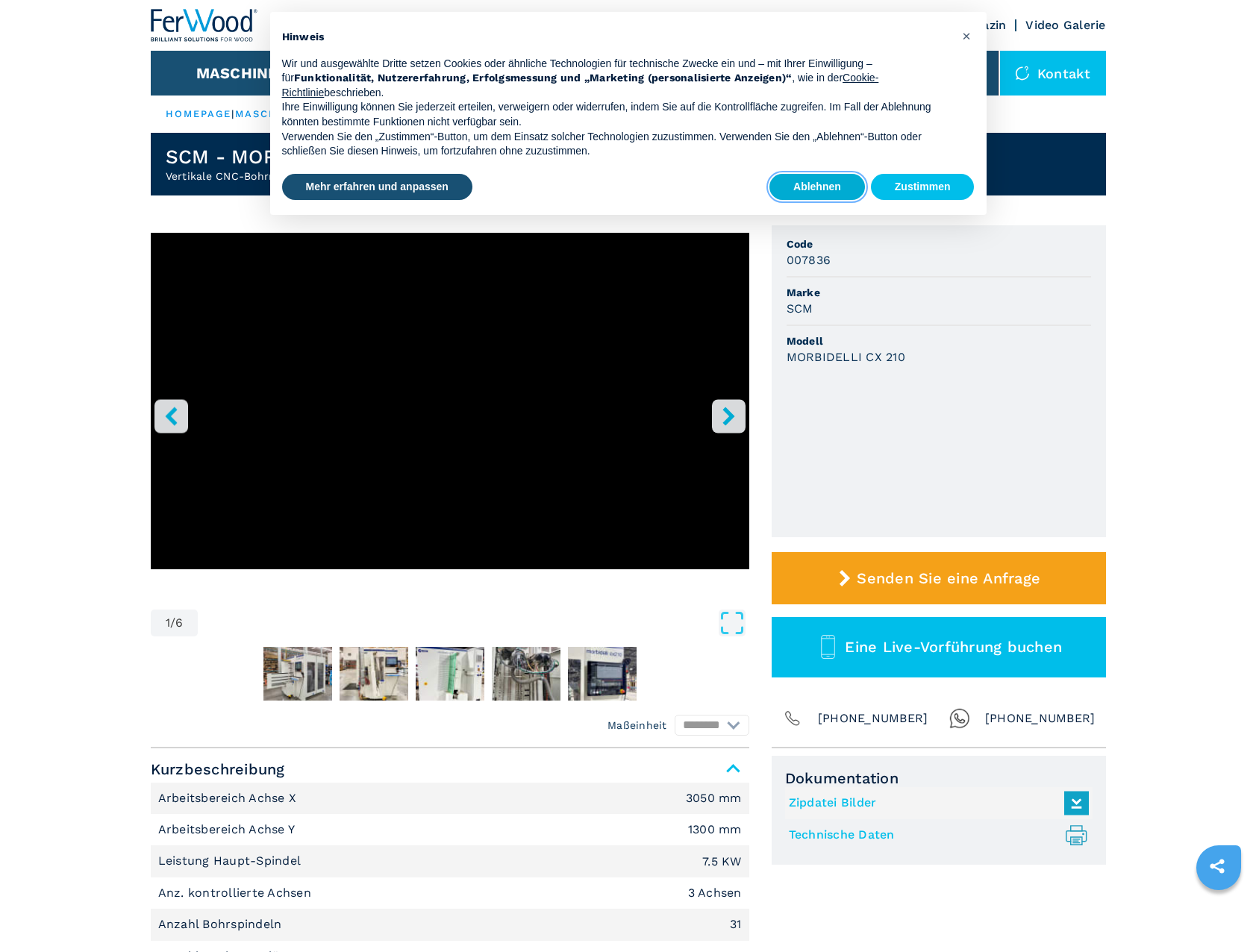
click at [815, 185] on button "Ablehnen" at bounding box center [817, 187] width 95 height 27
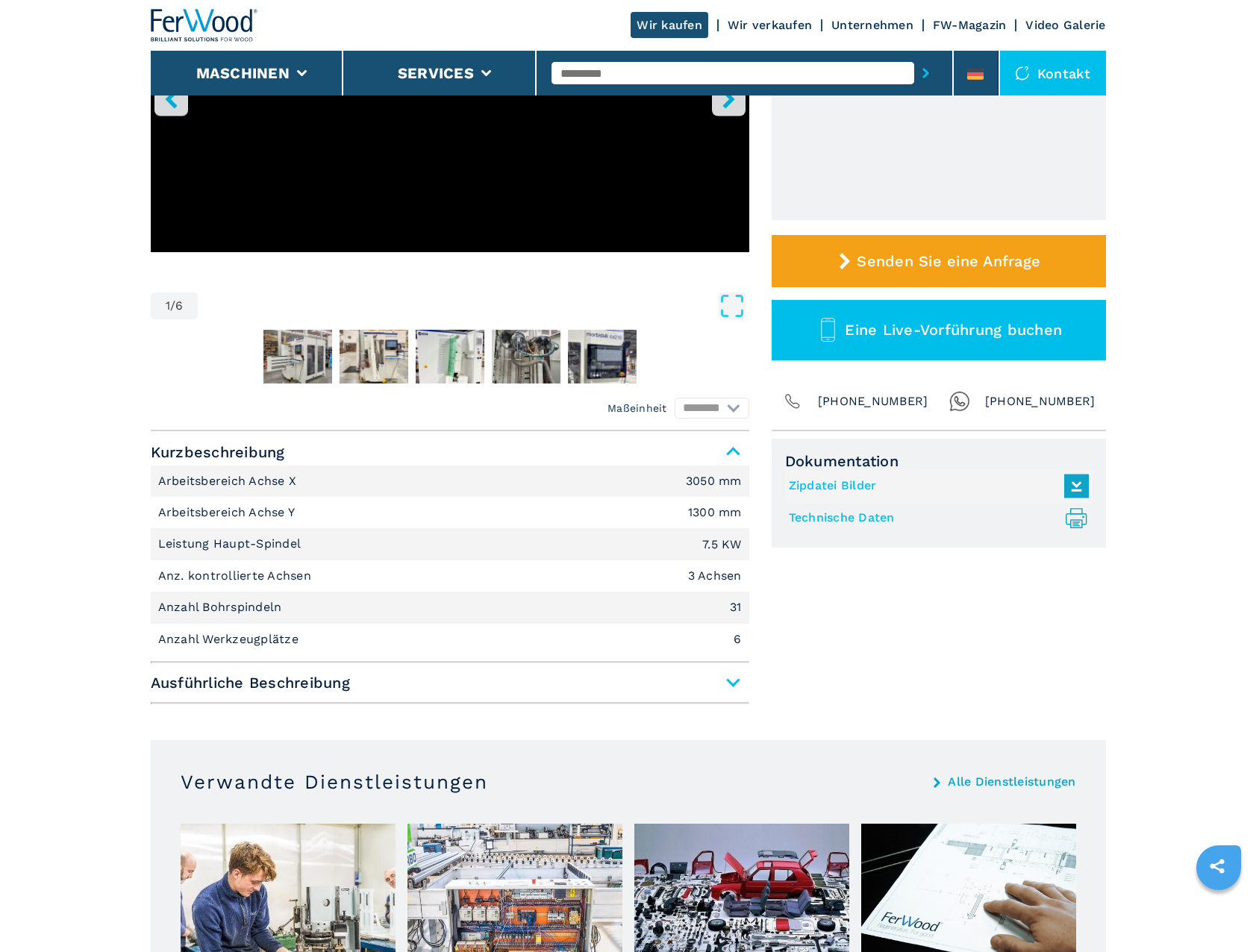
scroll to position [448, 0]
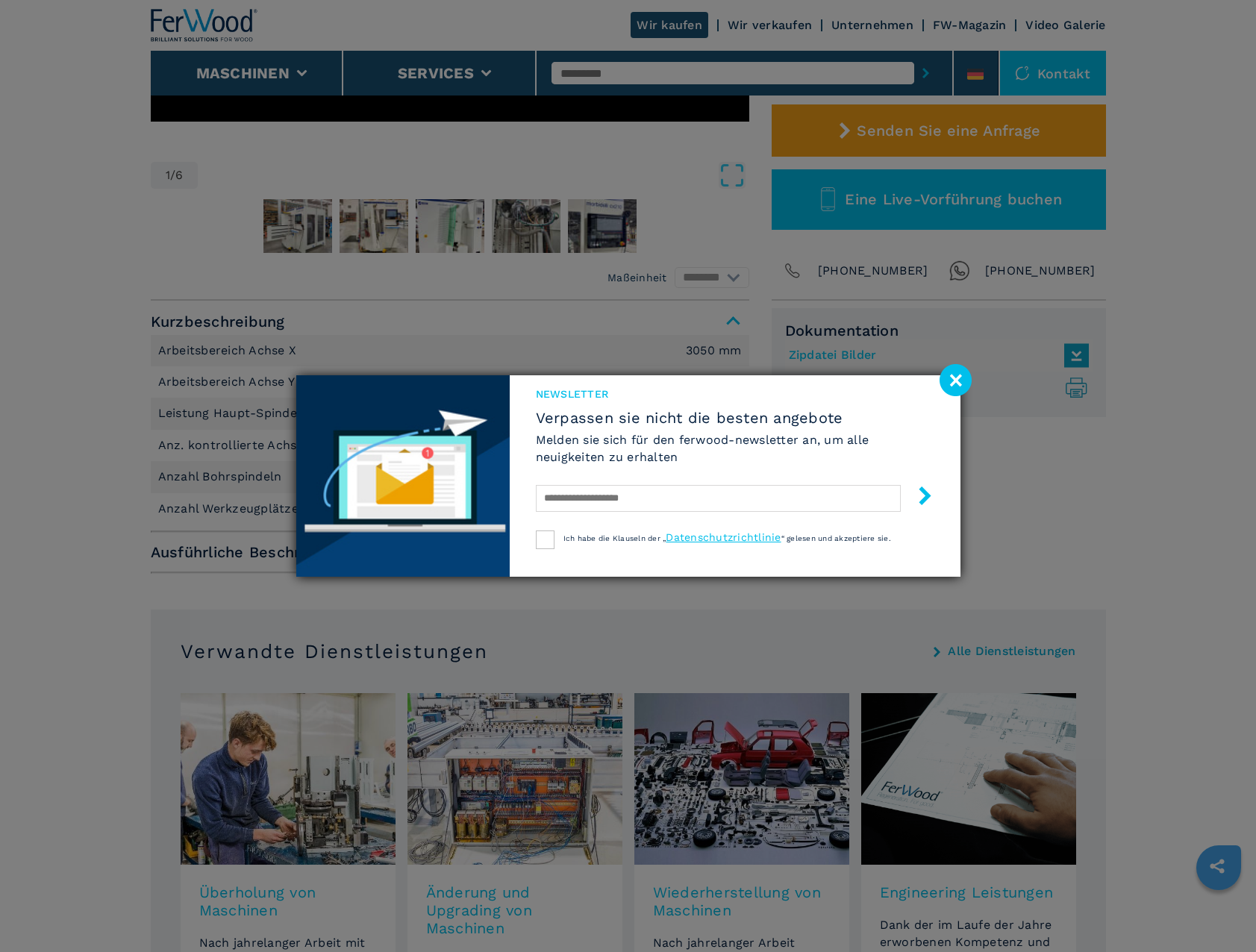
click at [953, 381] on image at bounding box center [955, 381] width 32 height 32
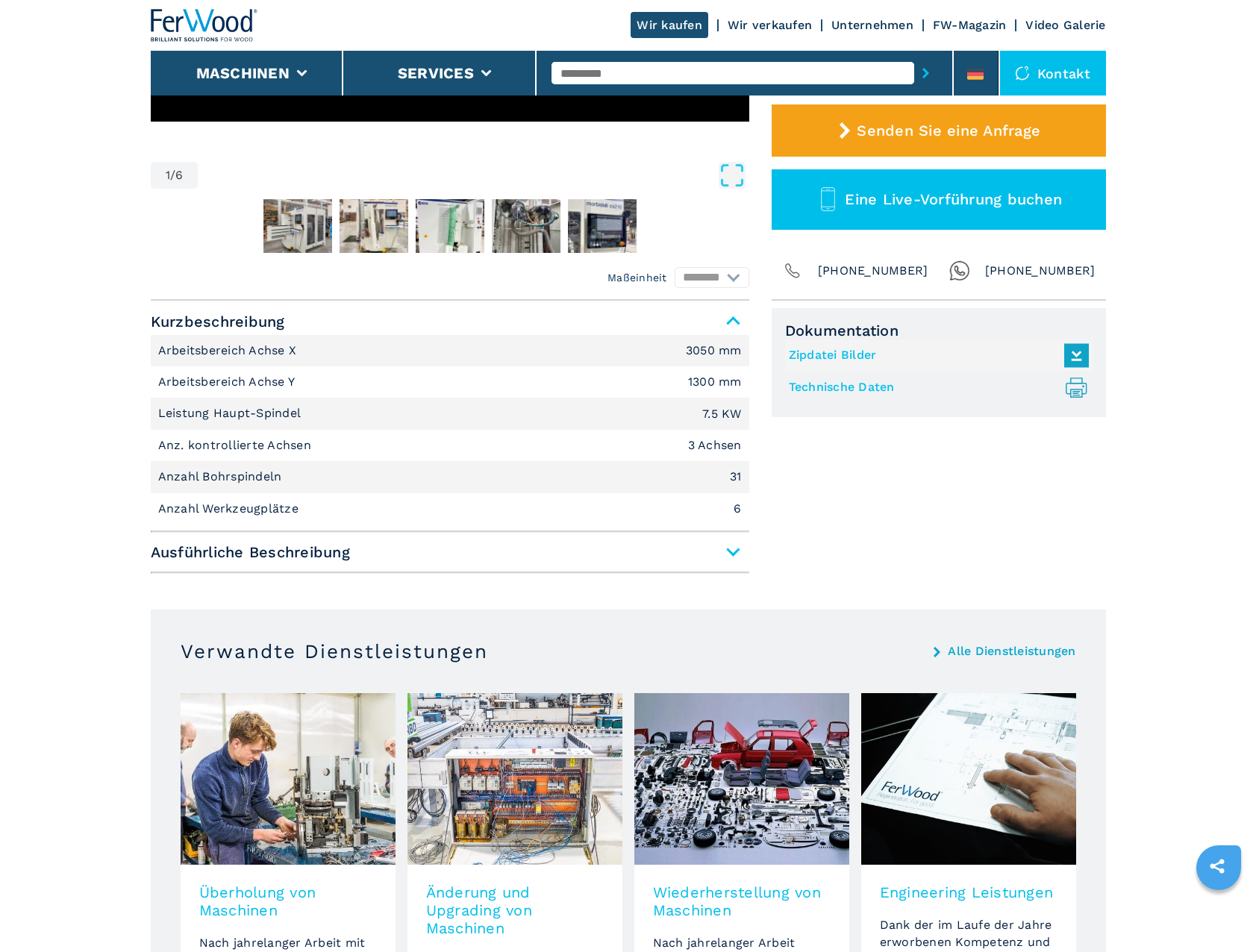
click at [308, 550] on span "Ausführliche Beschreibung" at bounding box center [450, 552] width 598 height 27
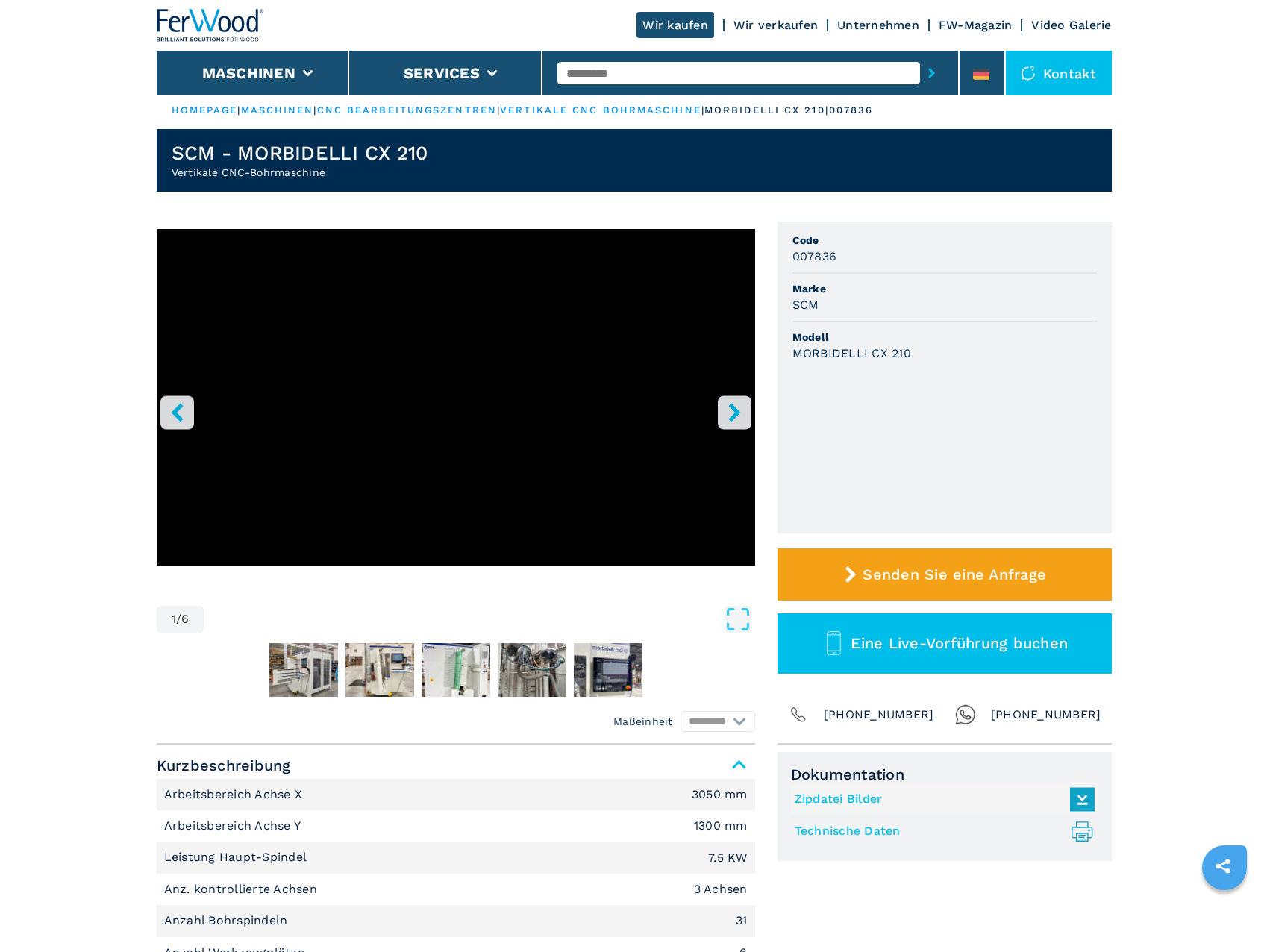
scroll to position [0, 0]
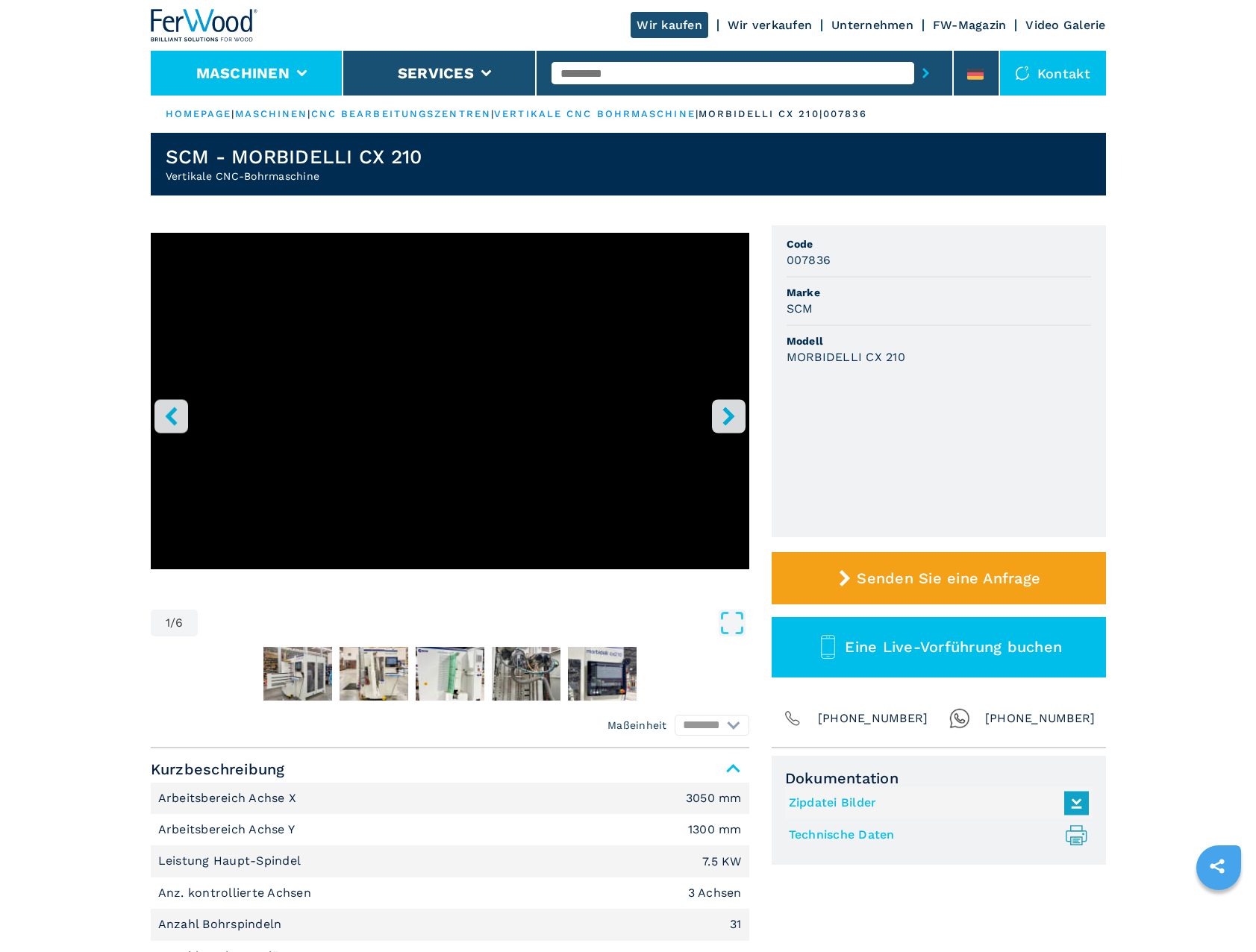
click at [277, 72] on button "Maschinen" at bounding box center [243, 73] width 94 height 18
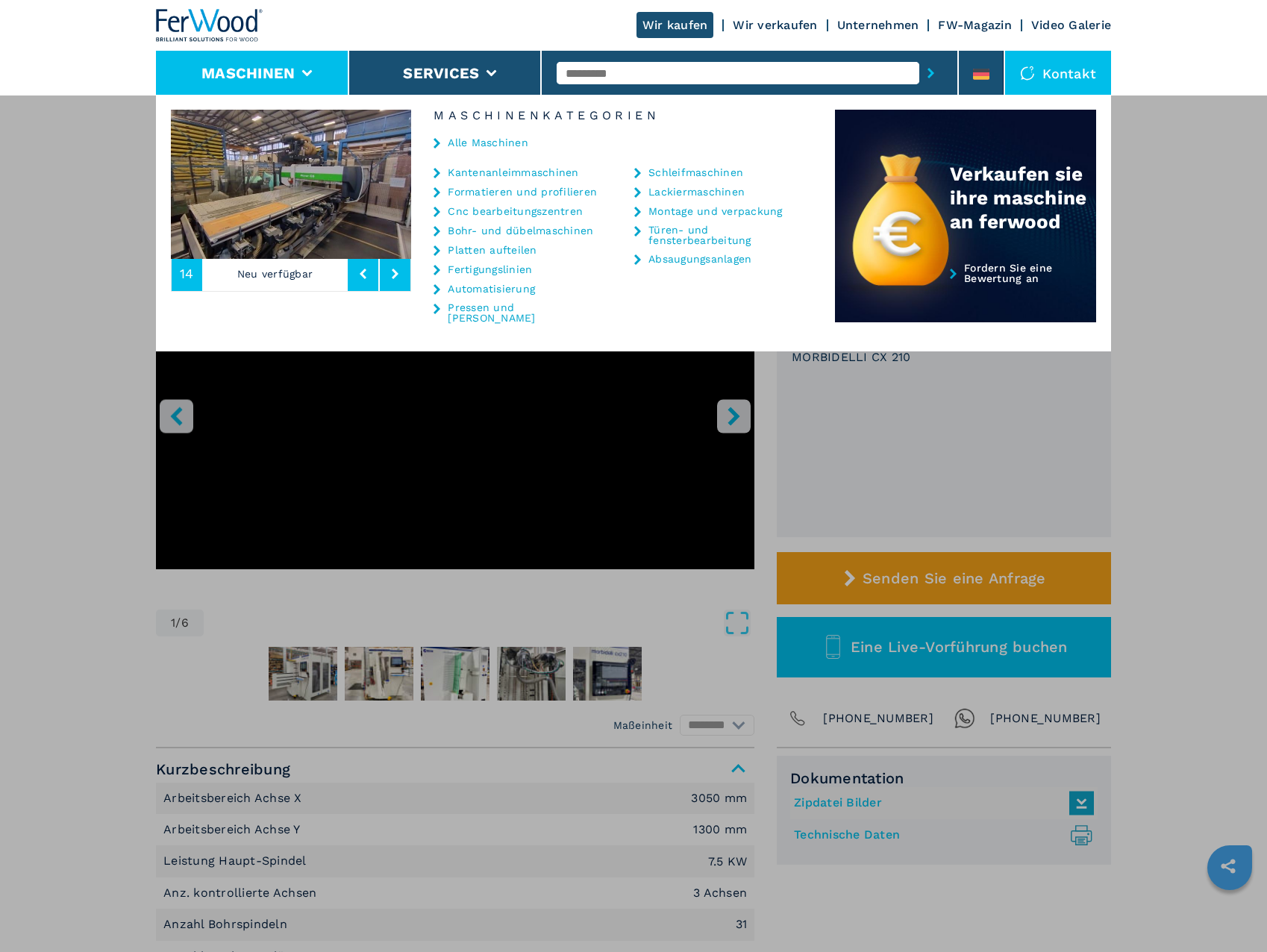
click at [689, 175] on link "Schleifmaschinen" at bounding box center [696, 173] width 94 height 11
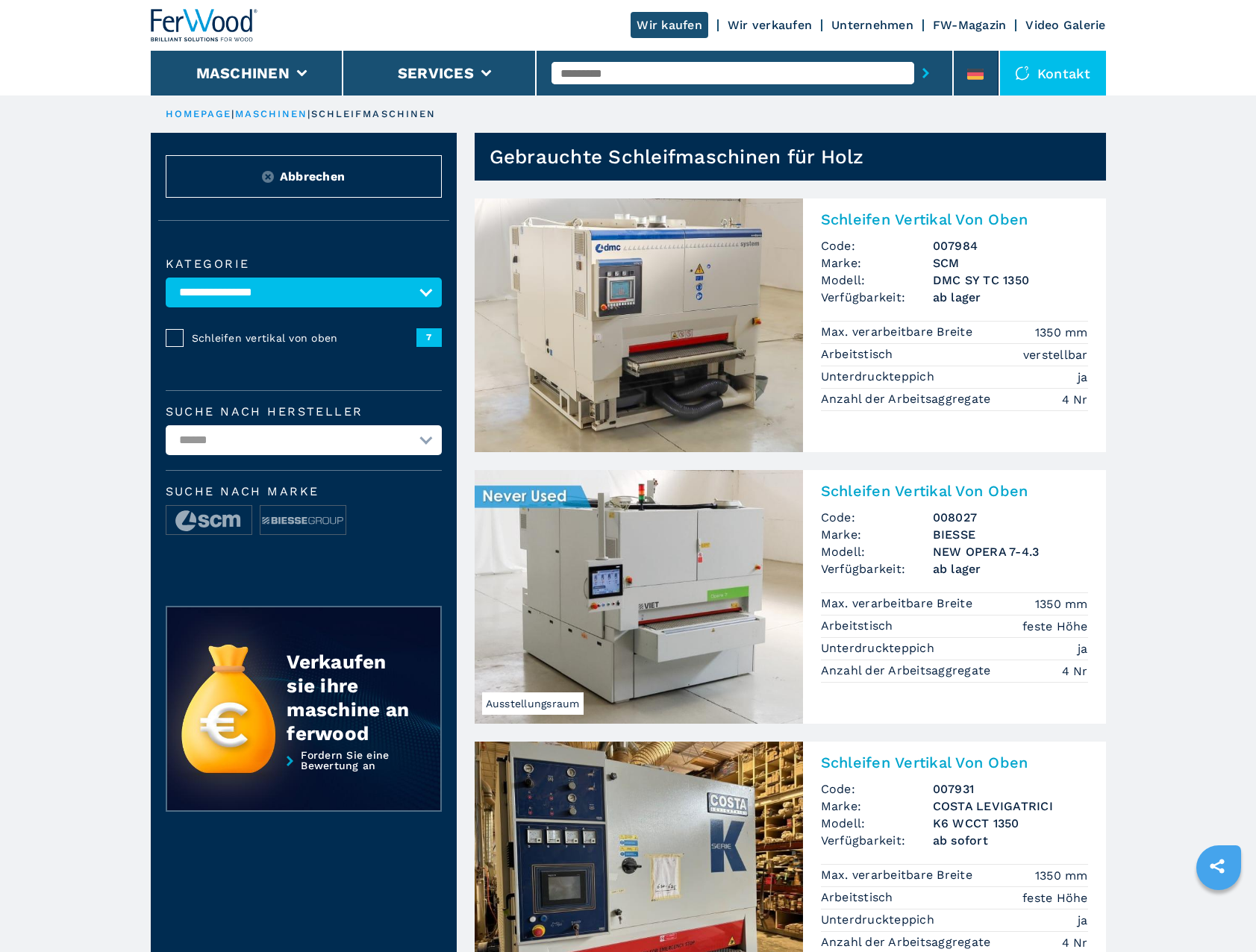
click at [643, 296] on img at bounding box center [638, 326] width 328 height 254
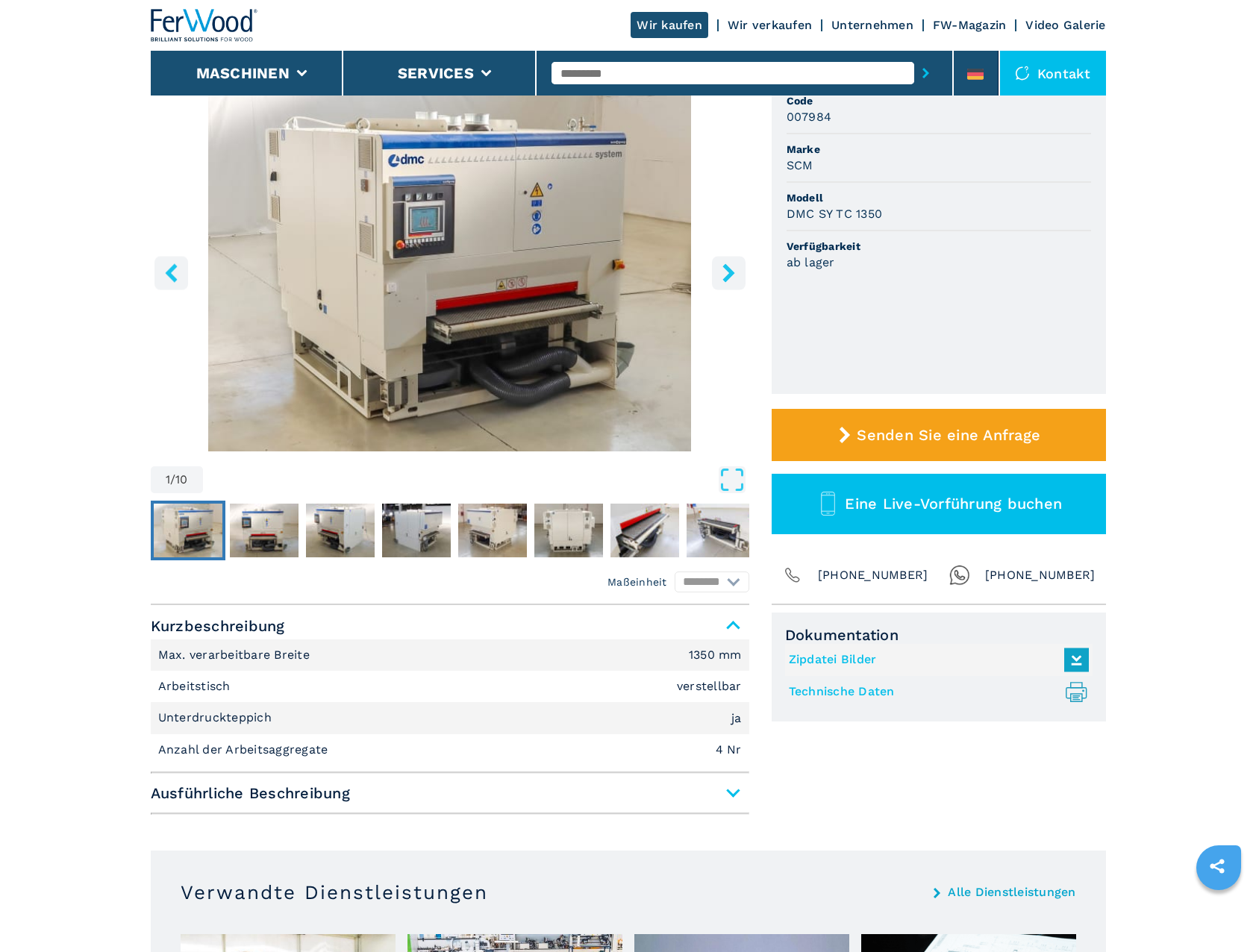
scroll to position [149, 0]
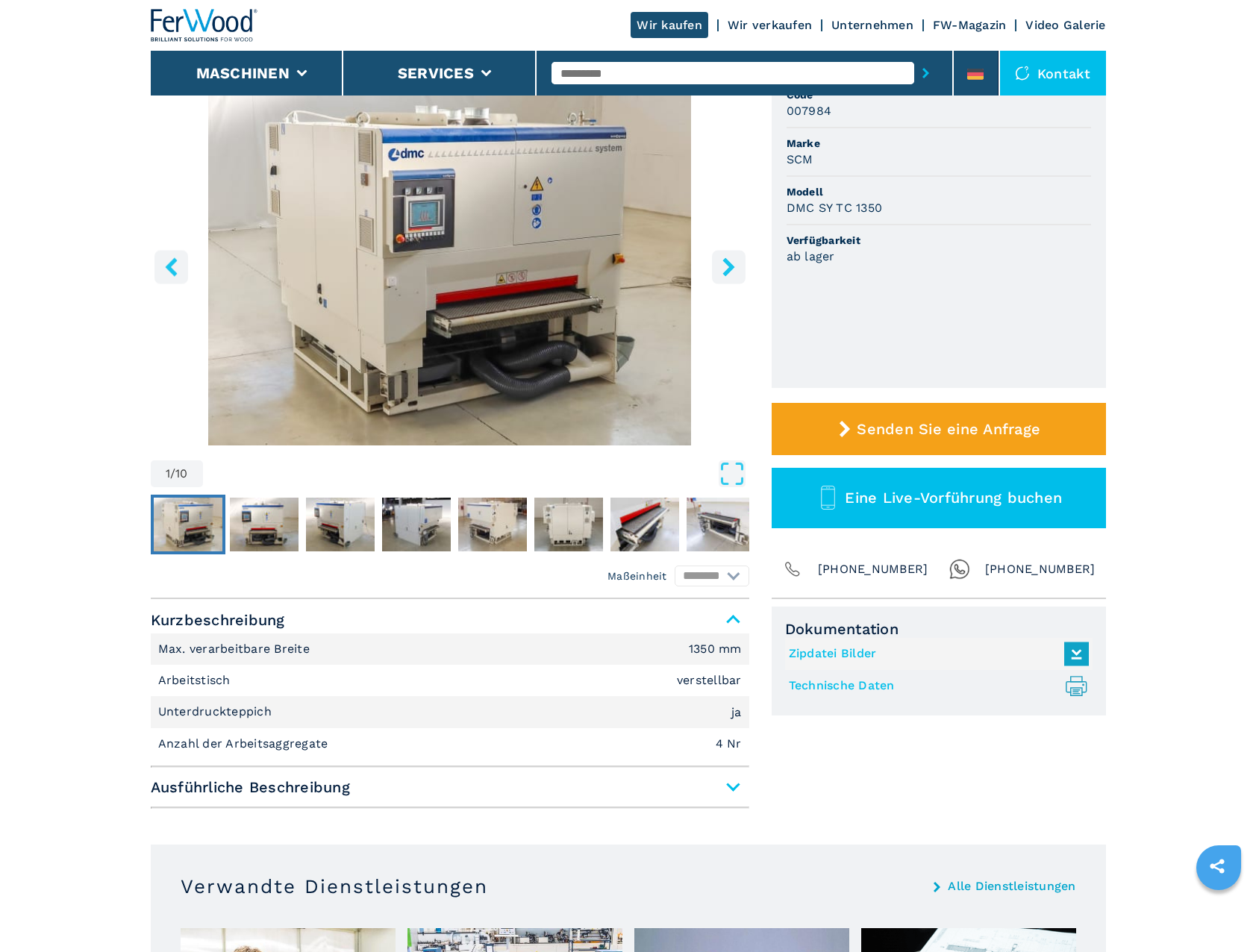
click at [562, 265] on img "Go to Slide 1" at bounding box center [450, 265] width 598 height 362
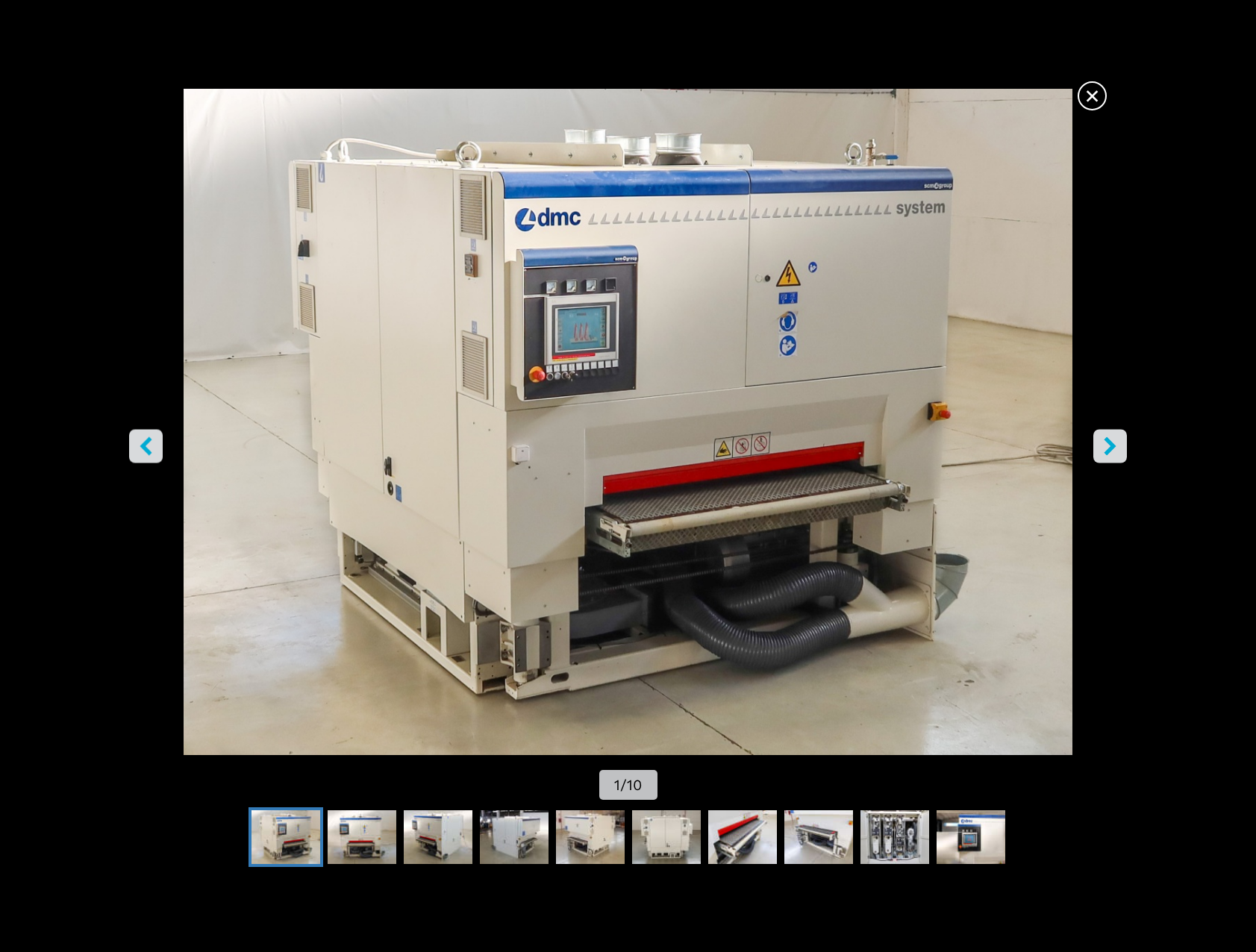
click at [1093, 439] on button "right-button" at bounding box center [1109, 446] width 33 height 33
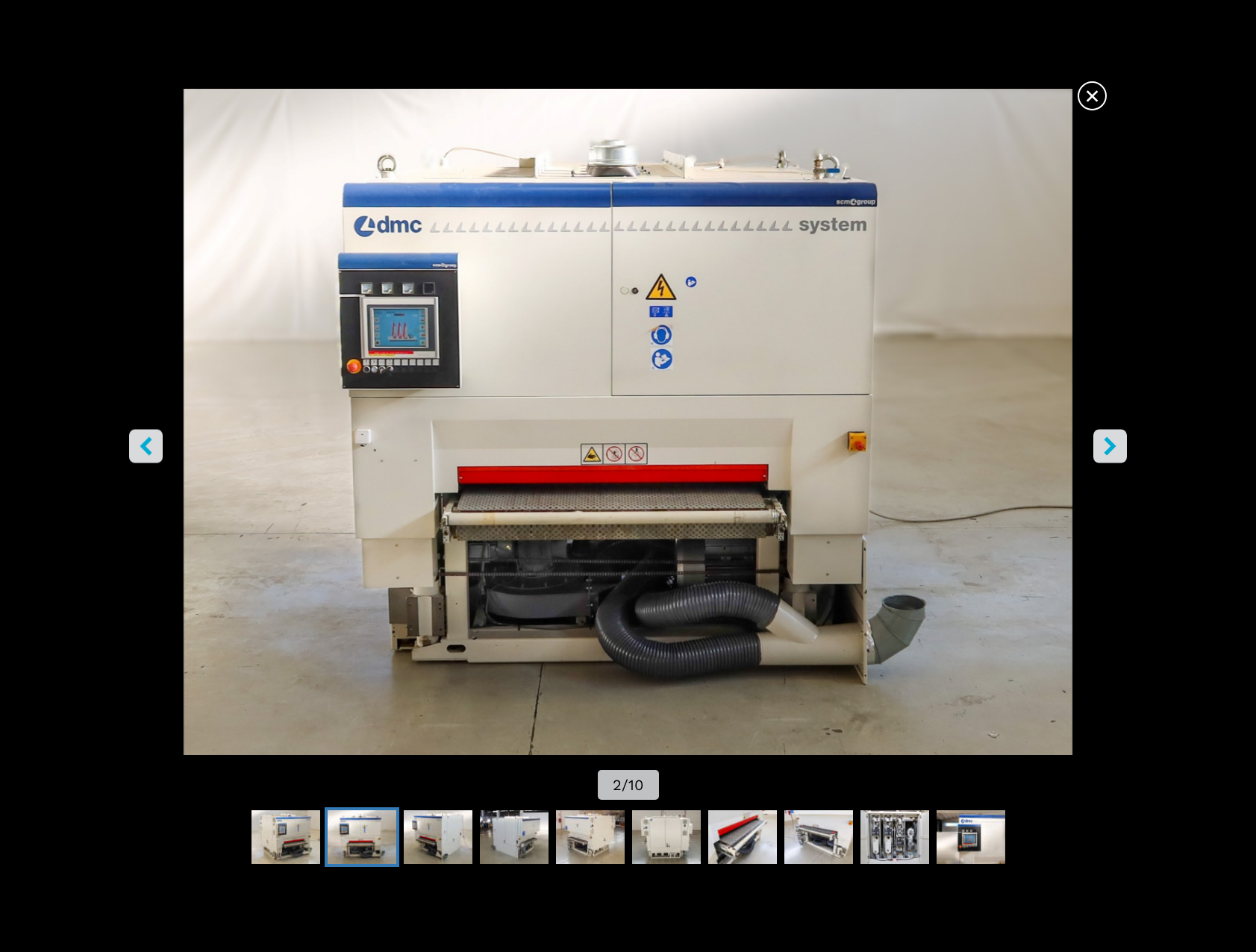
click at [151, 444] on icon "left-button" at bounding box center [146, 446] width 19 height 19
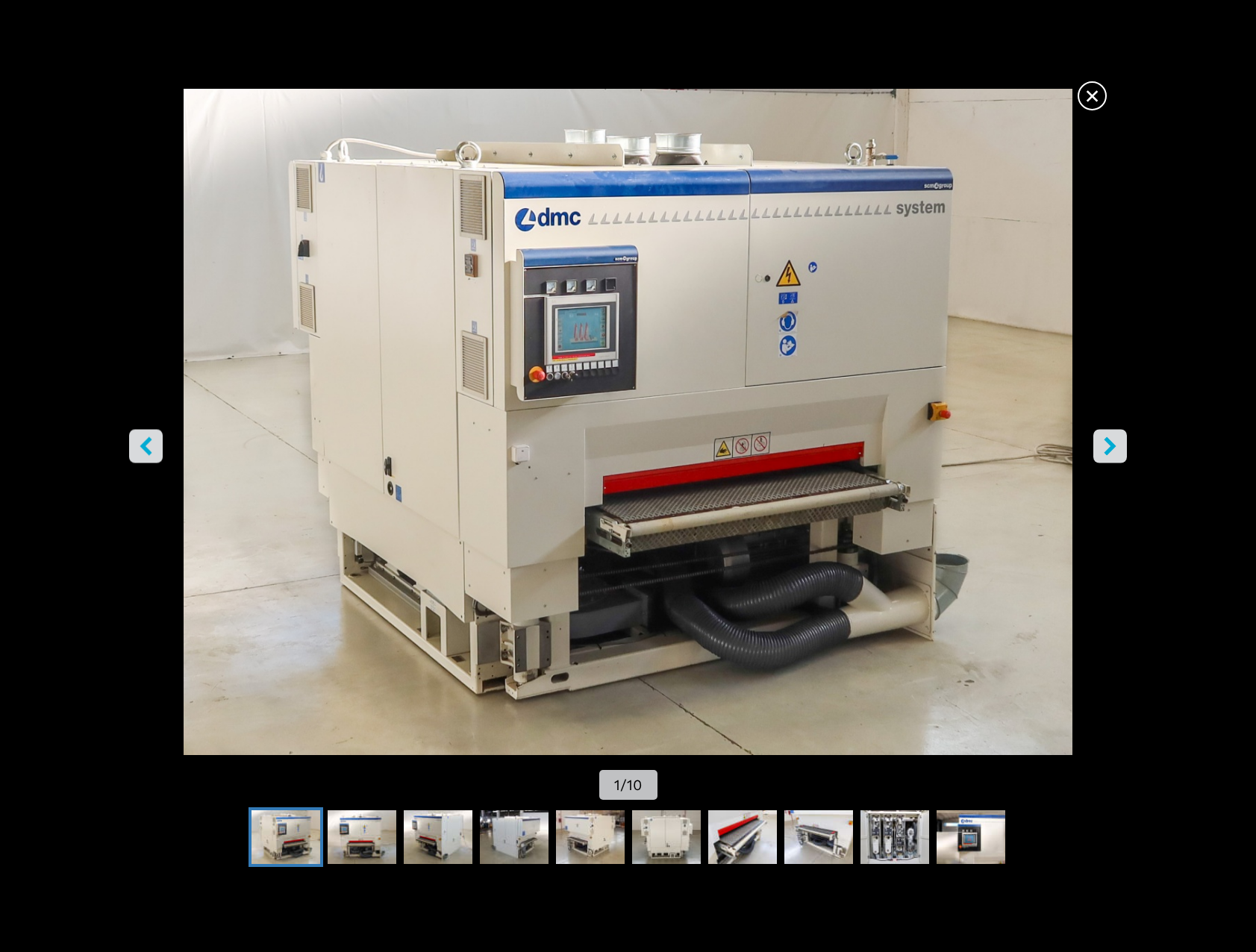
click at [1112, 440] on icon "right-button" at bounding box center [1109, 446] width 19 height 19
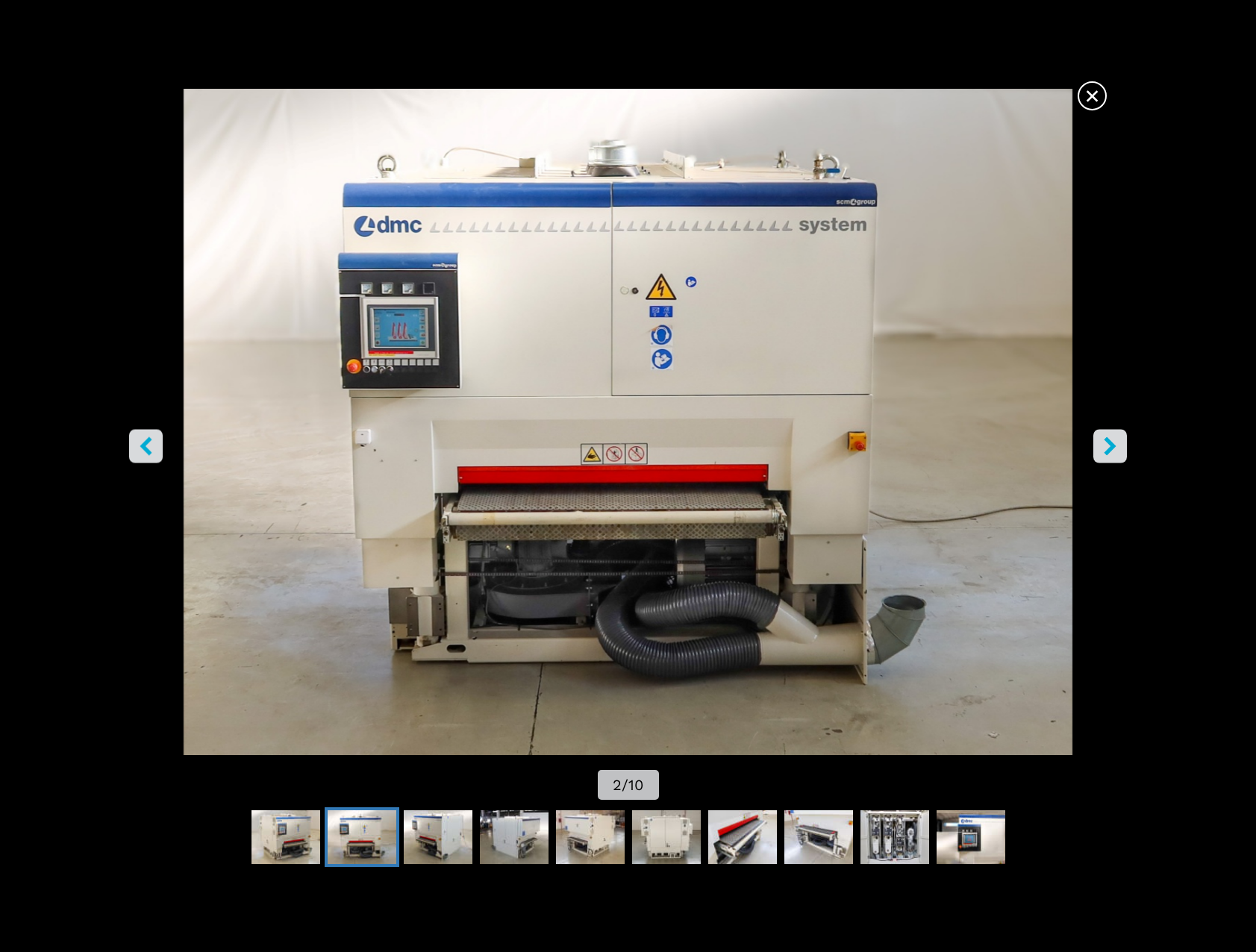
click at [1112, 440] on icon "right-button" at bounding box center [1109, 446] width 19 height 19
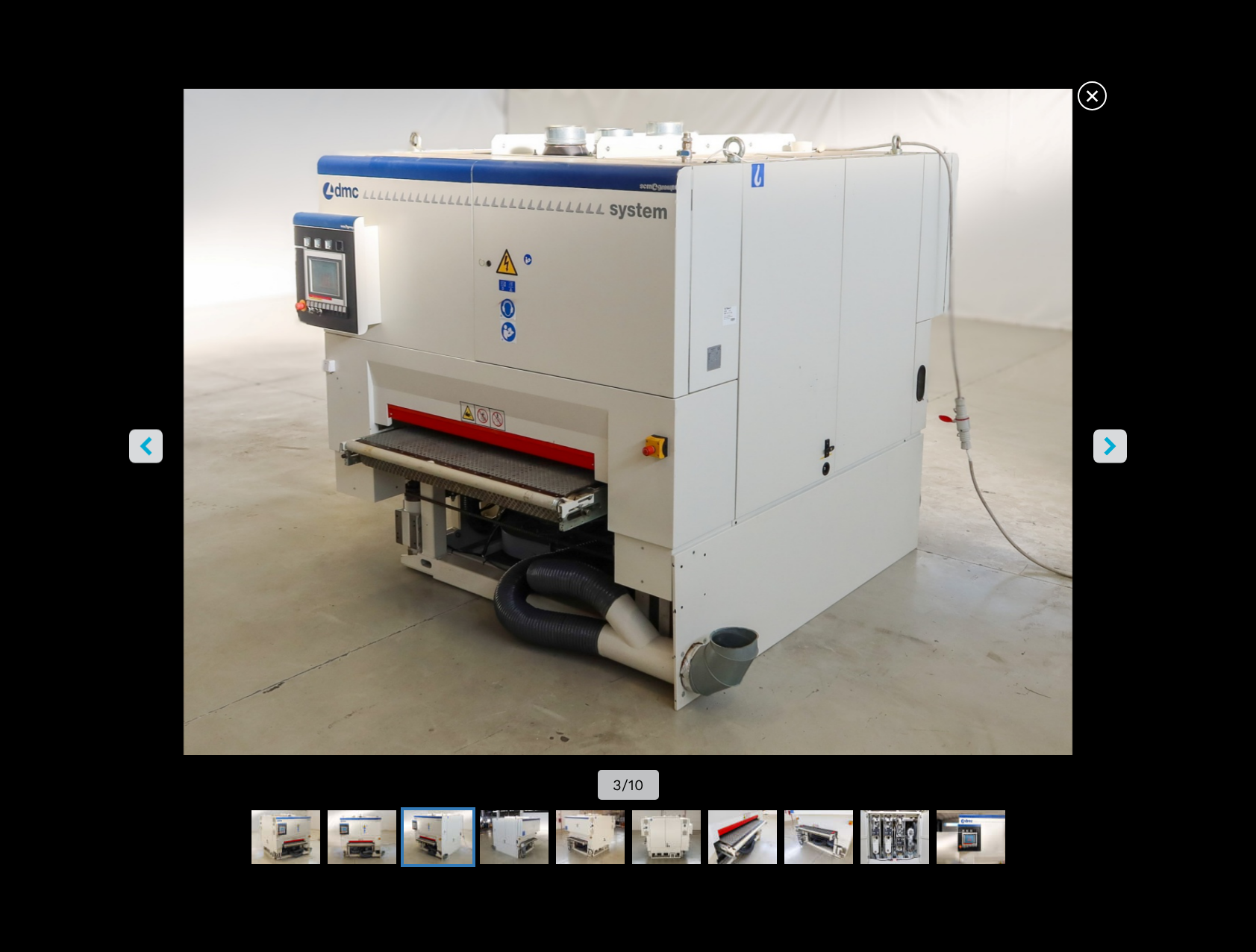
click at [1112, 440] on icon "right-button" at bounding box center [1109, 446] width 19 height 19
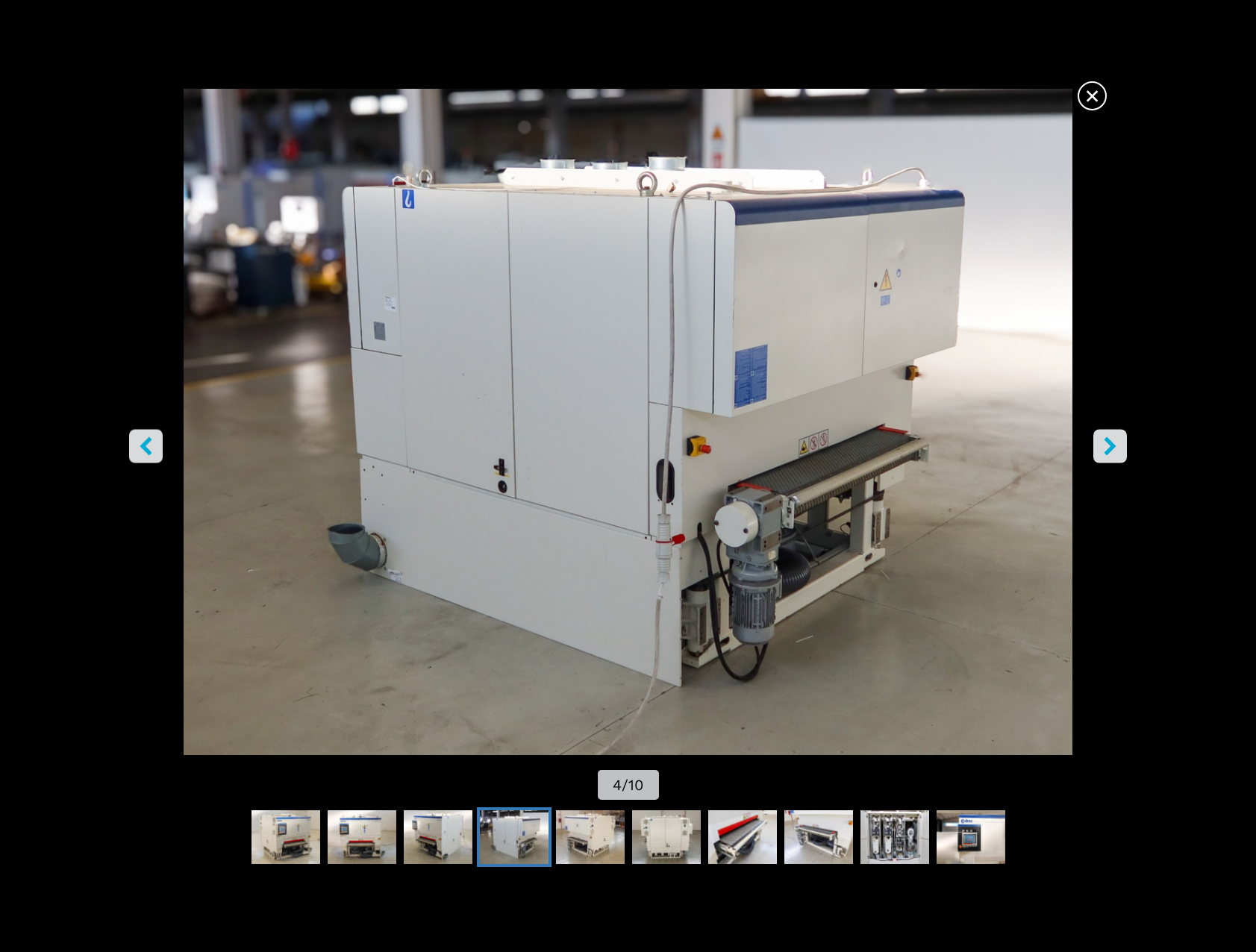
click at [1112, 440] on icon "right-button" at bounding box center [1109, 446] width 19 height 19
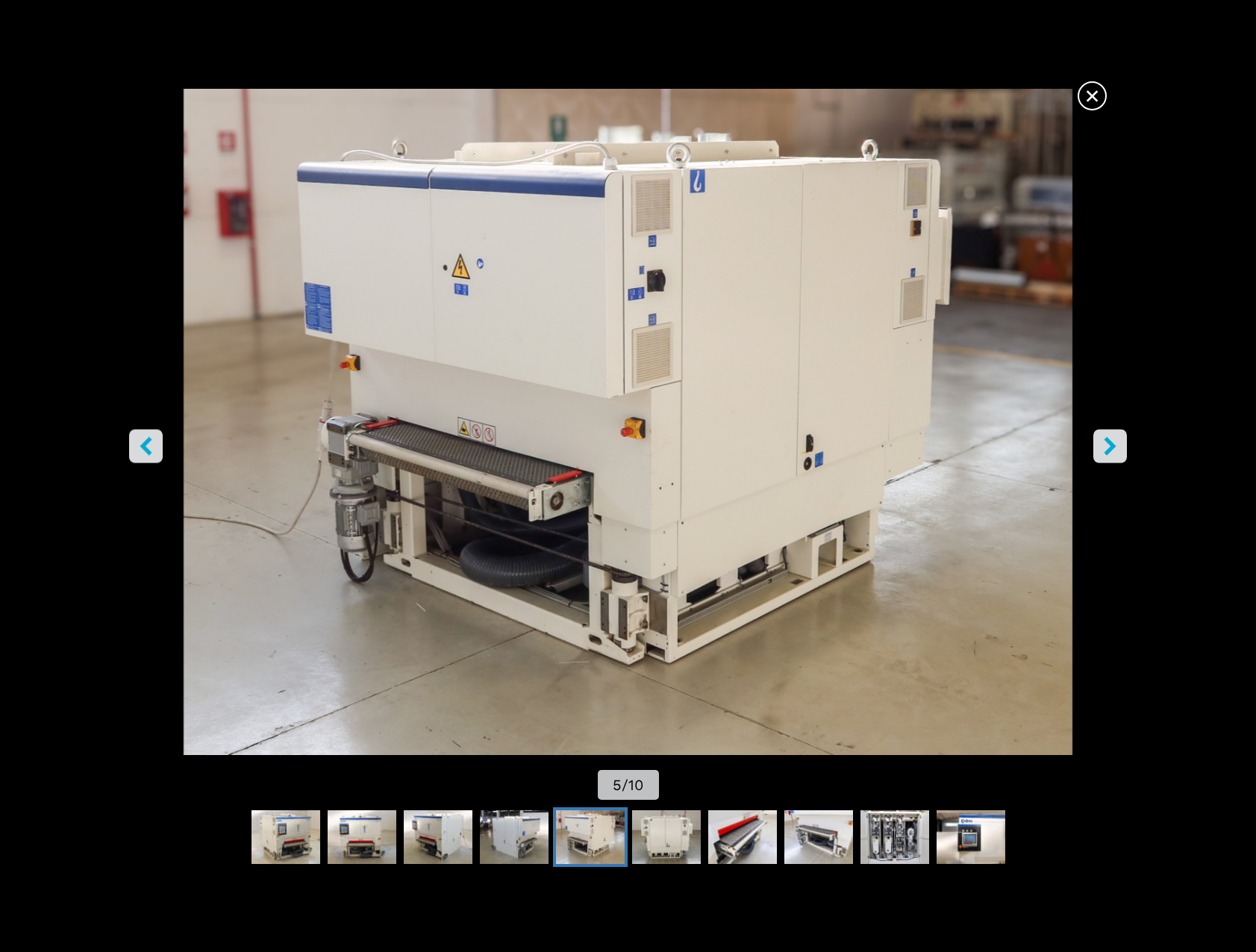
click at [1110, 440] on icon "right-button" at bounding box center [1109, 446] width 19 height 19
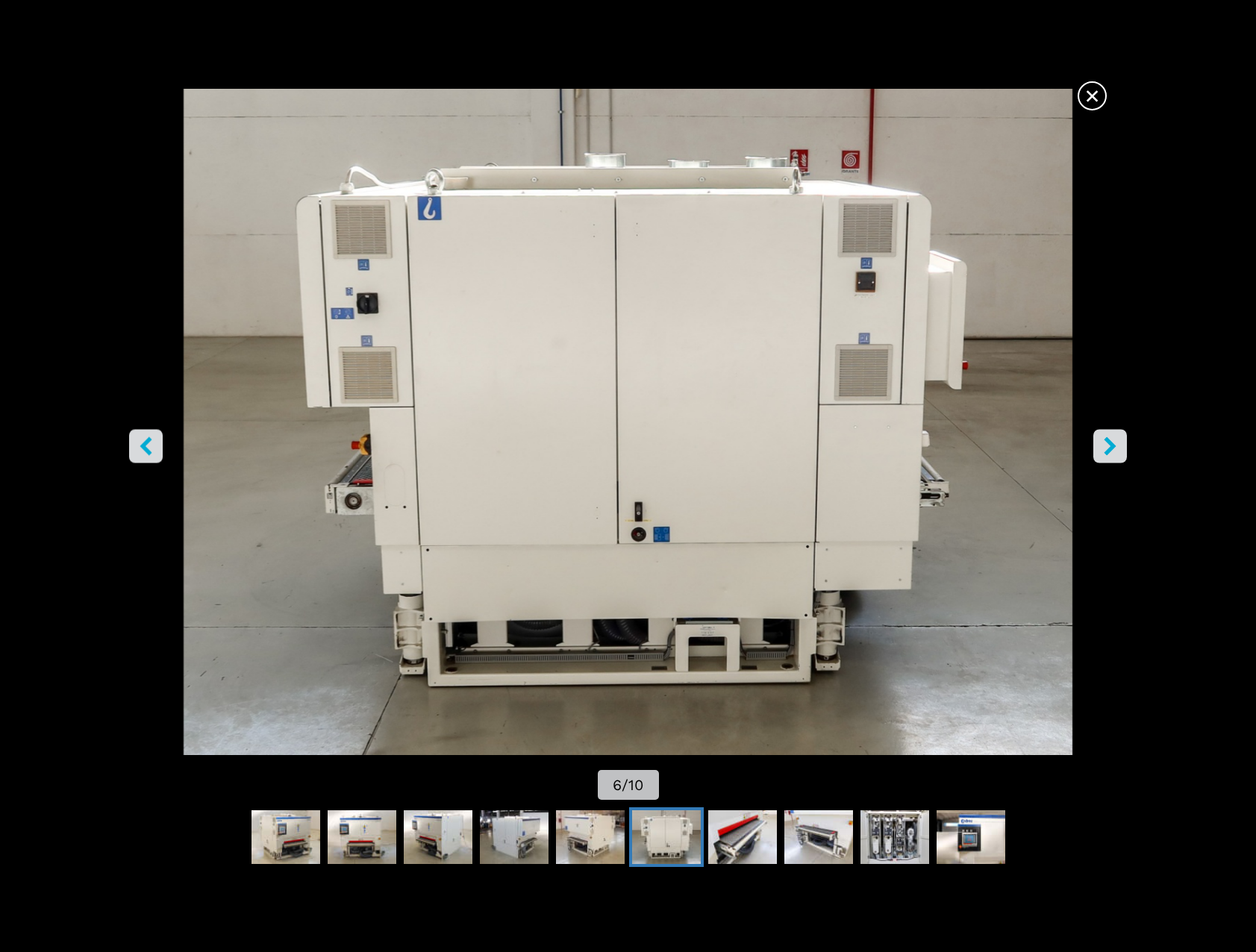
click at [1110, 440] on icon "right-button" at bounding box center [1109, 446] width 19 height 19
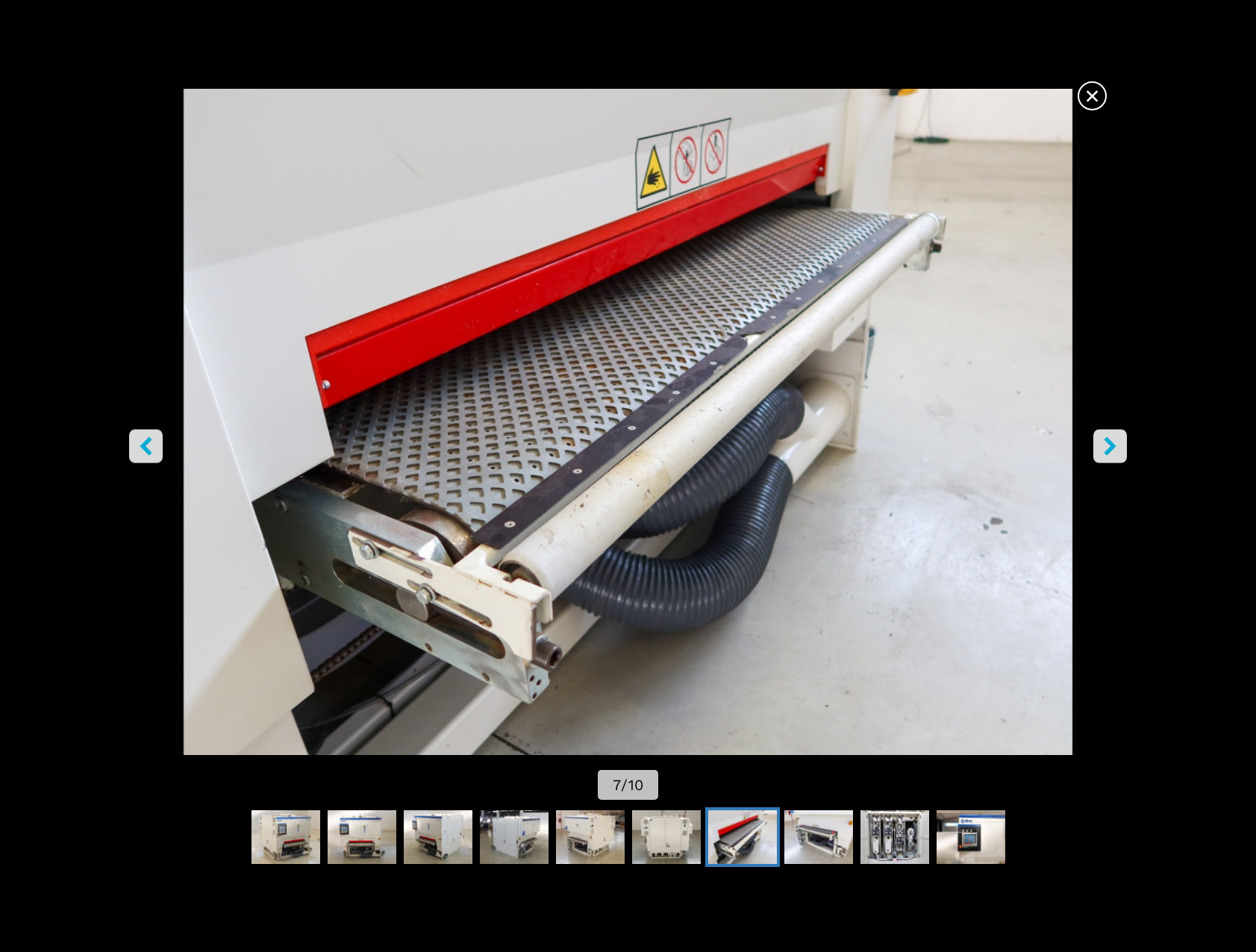
click at [1109, 451] on icon "right-button" at bounding box center [1109, 446] width 12 height 19
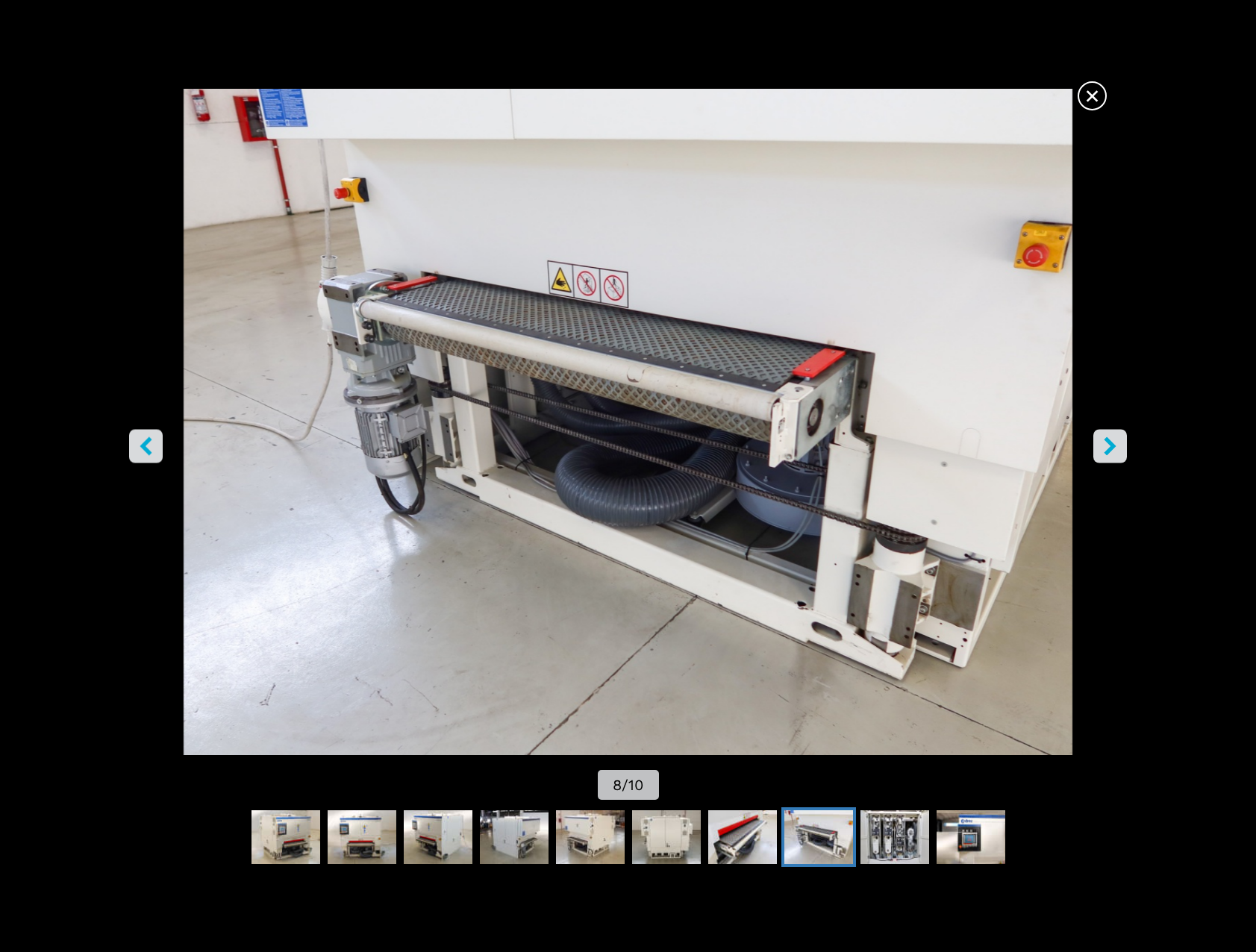
click at [1109, 451] on icon "right-button" at bounding box center [1109, 446] width 12 height 19
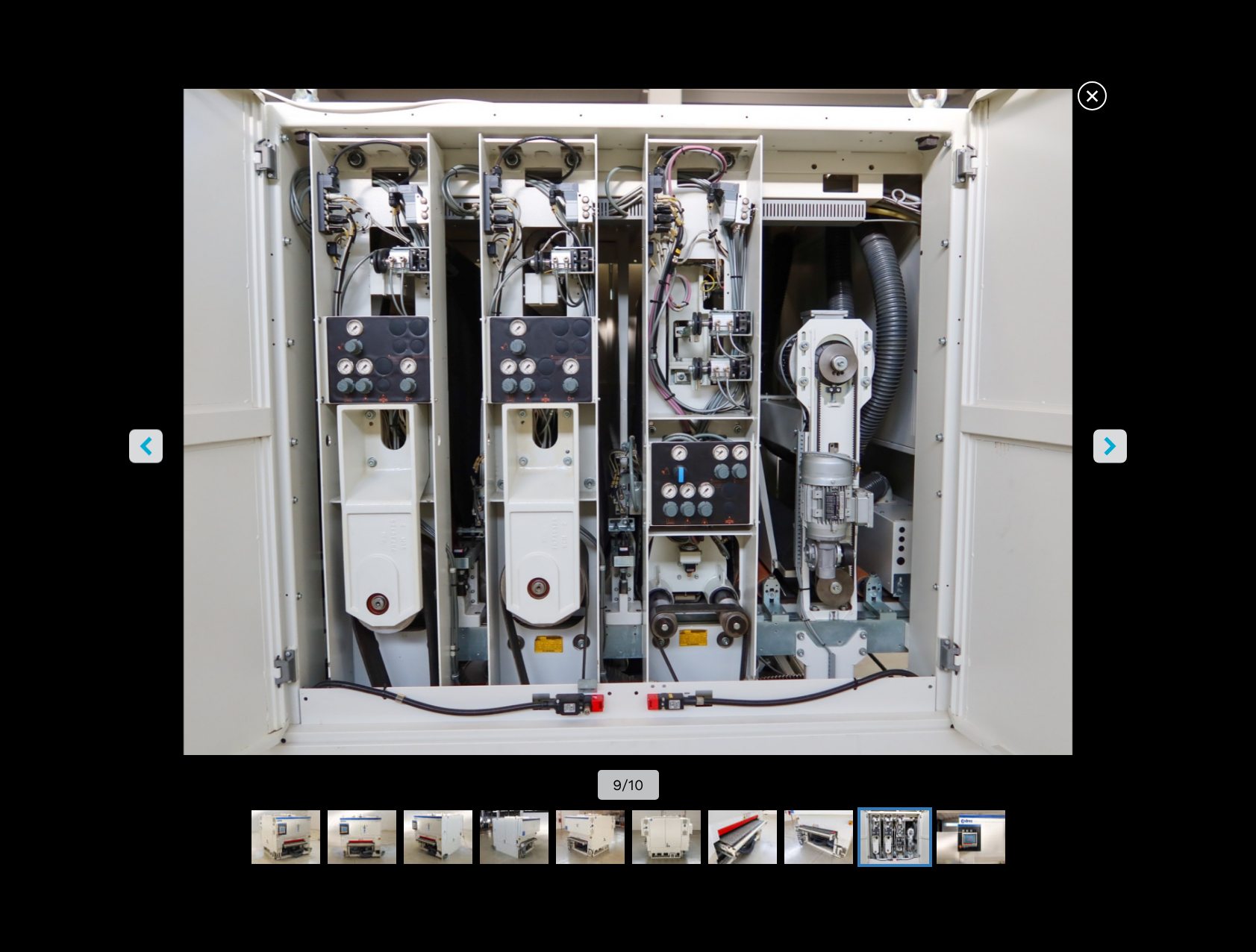
click at [1106, 439] on icon "right-button" at bounding box center [1109, 446] width 12 height 19
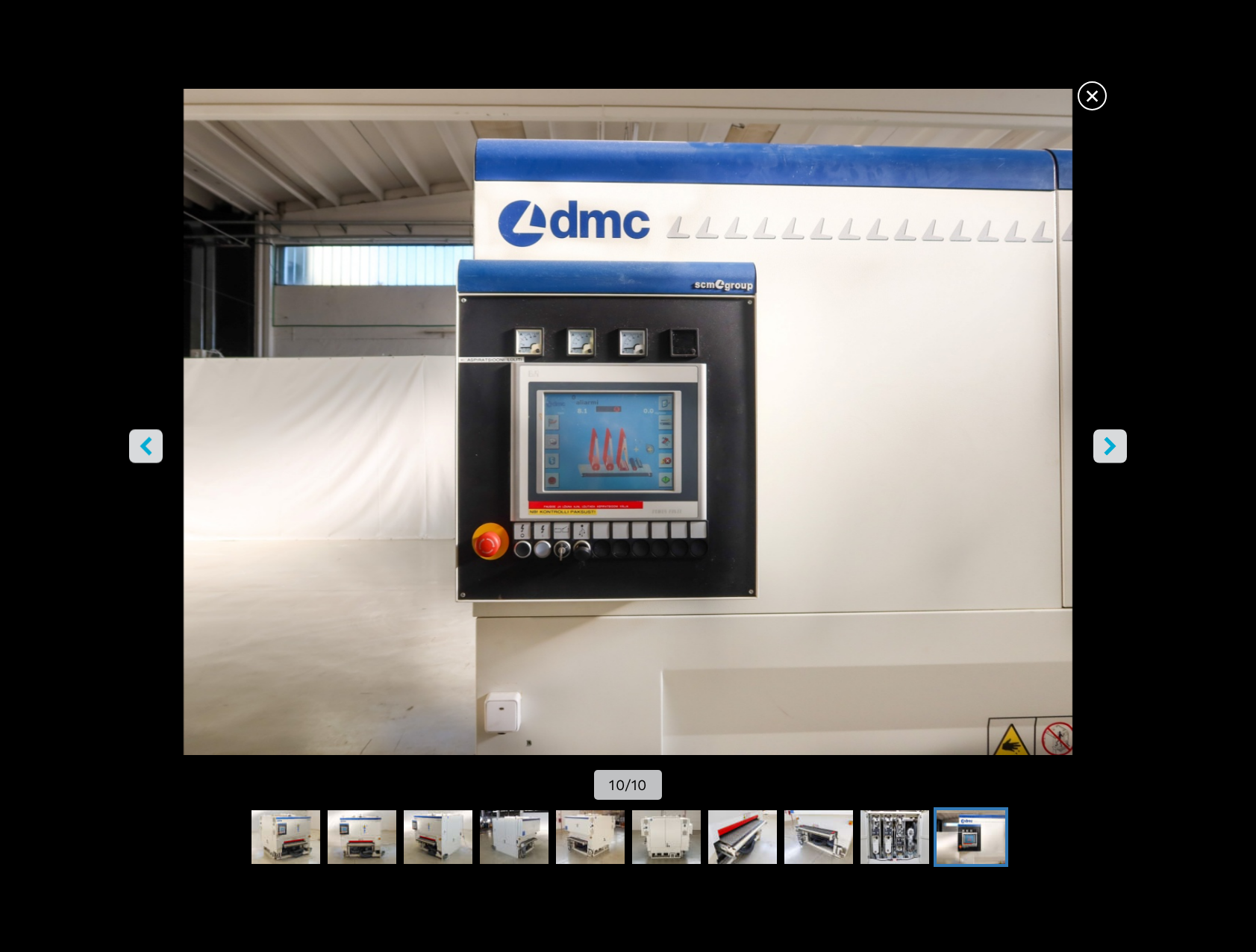
click at [1106, 439] on icon "right-button" at bounding box center [1109, 446] width 12 height 19
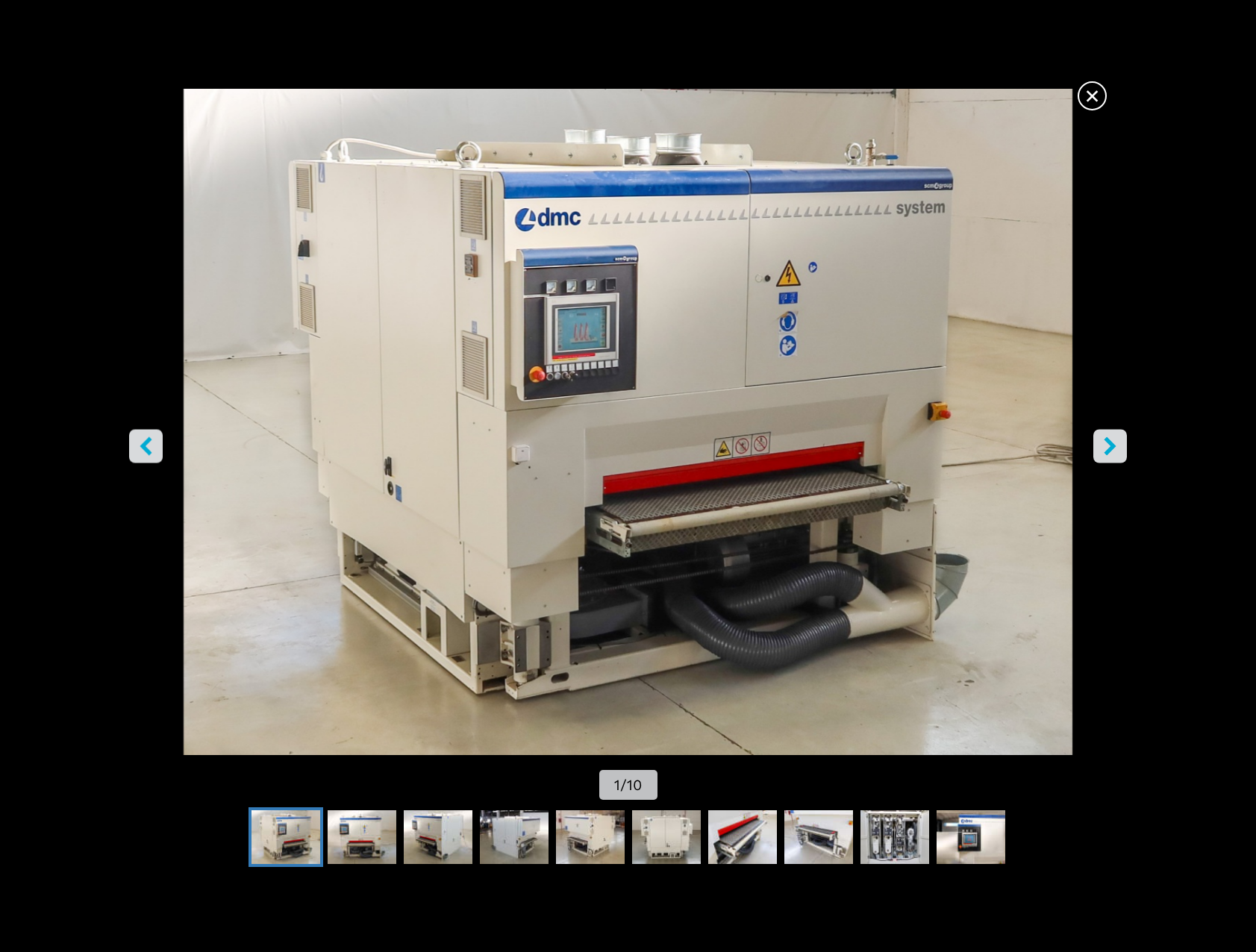
click at [1106, 439] on icon "right-button" at bounding box center [1109, 446] width 12 height 19
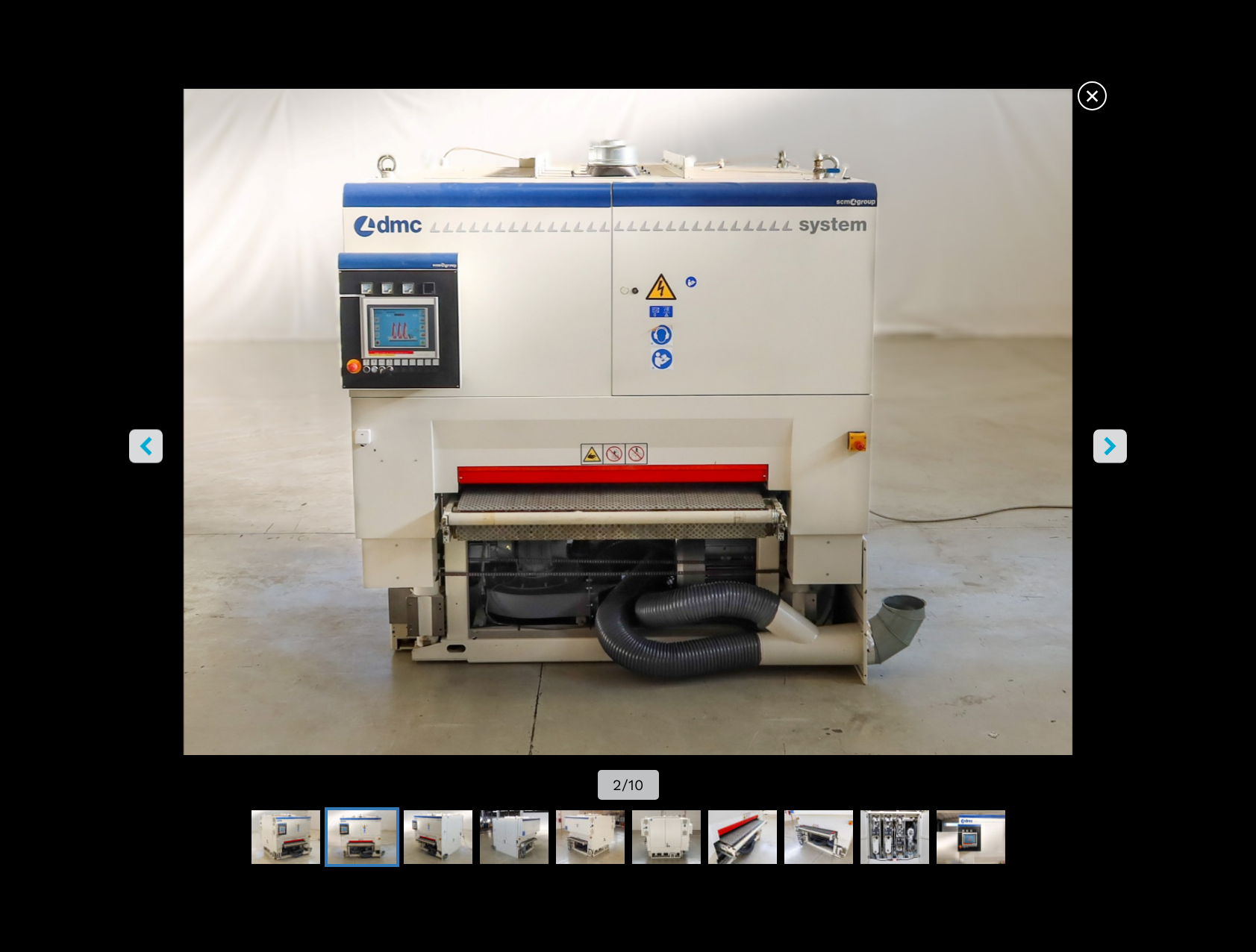
click at [1106, 439] on icon "right-button" at bounding box center [1109, 446] width 12 height 19
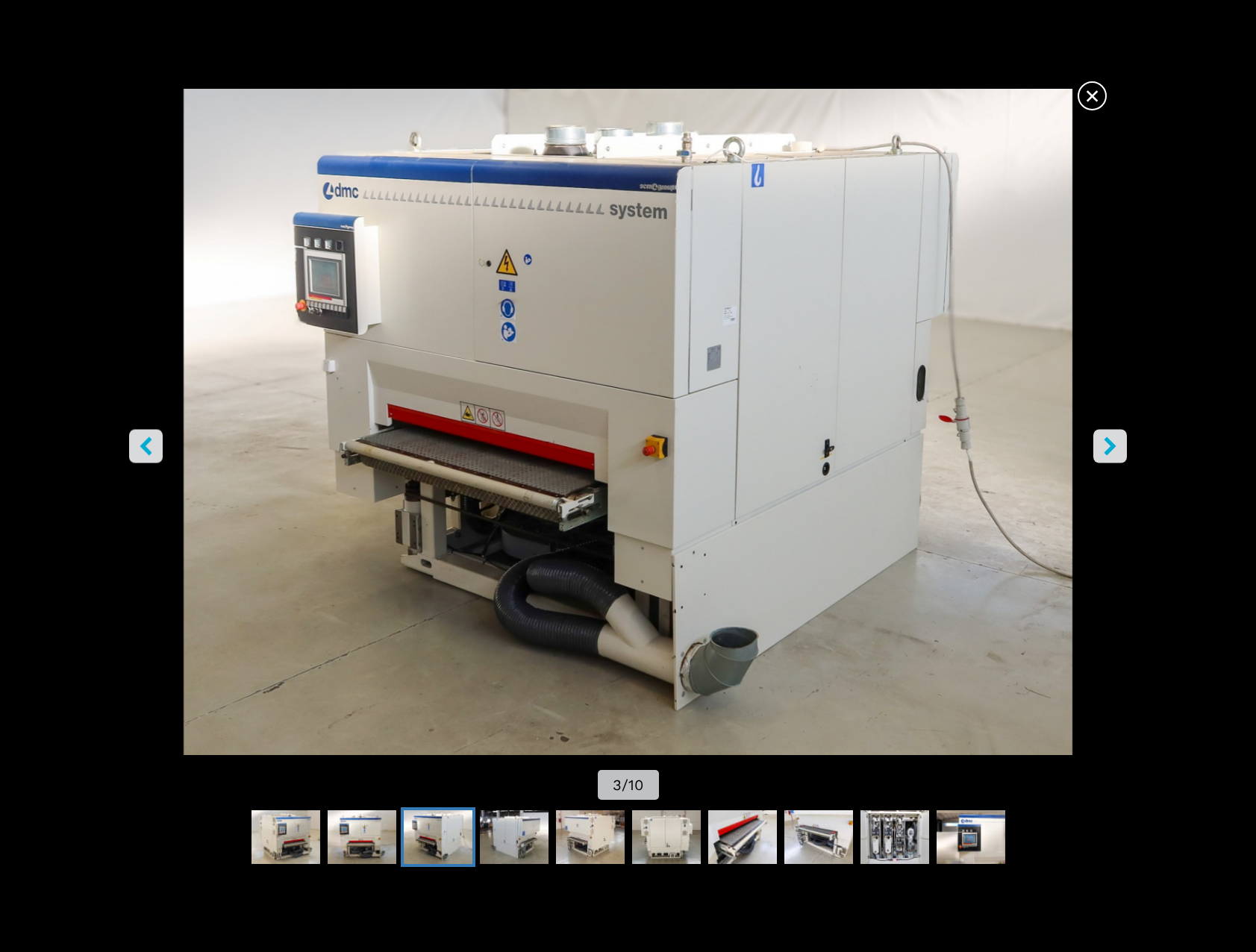
click at [1106, 439] on icon "right-button" at bounding box center [1109, 446] width 12 height 19
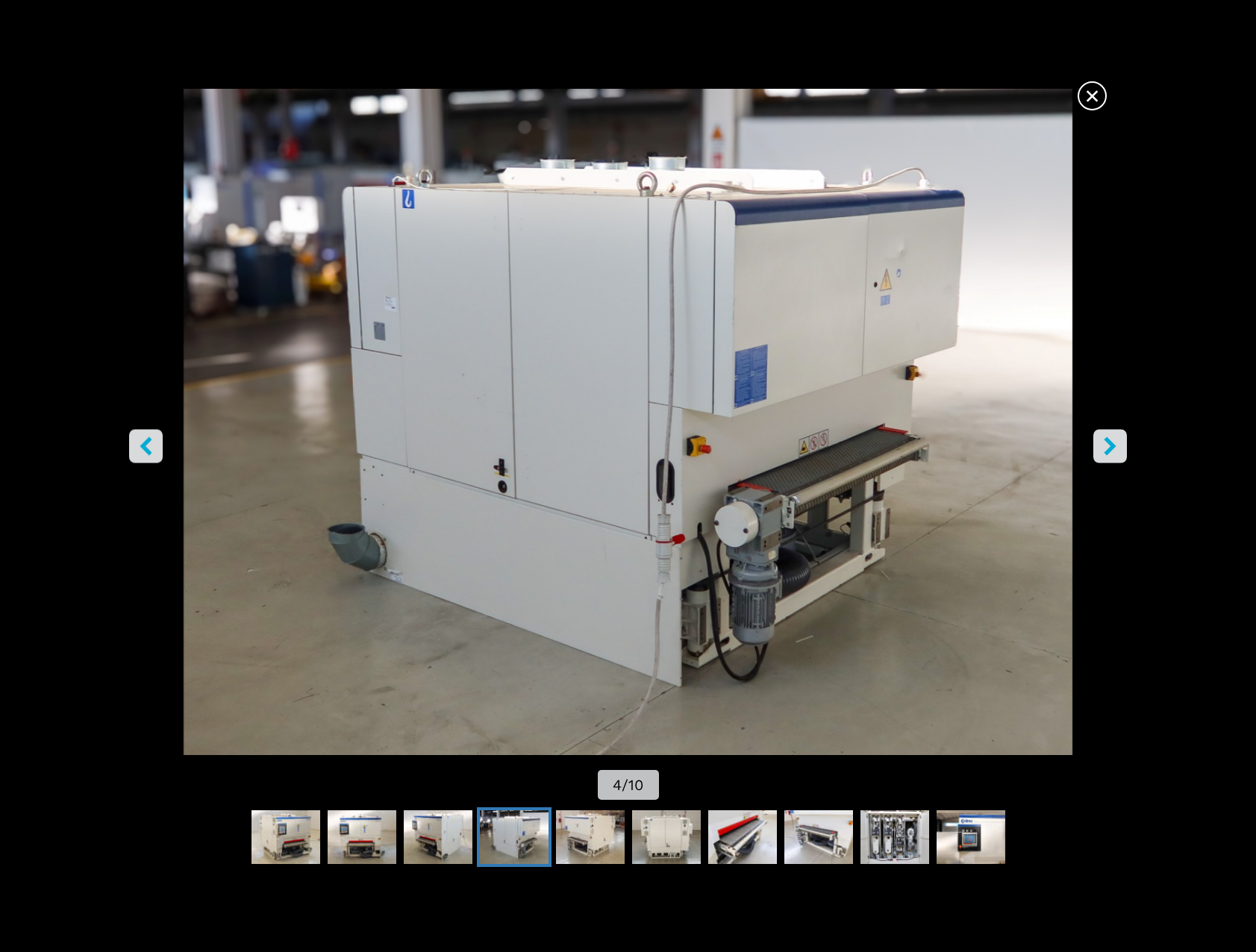
click at [1106, 439] on icon "right-button" at bounding box center [1109, 446] width 12 height 19
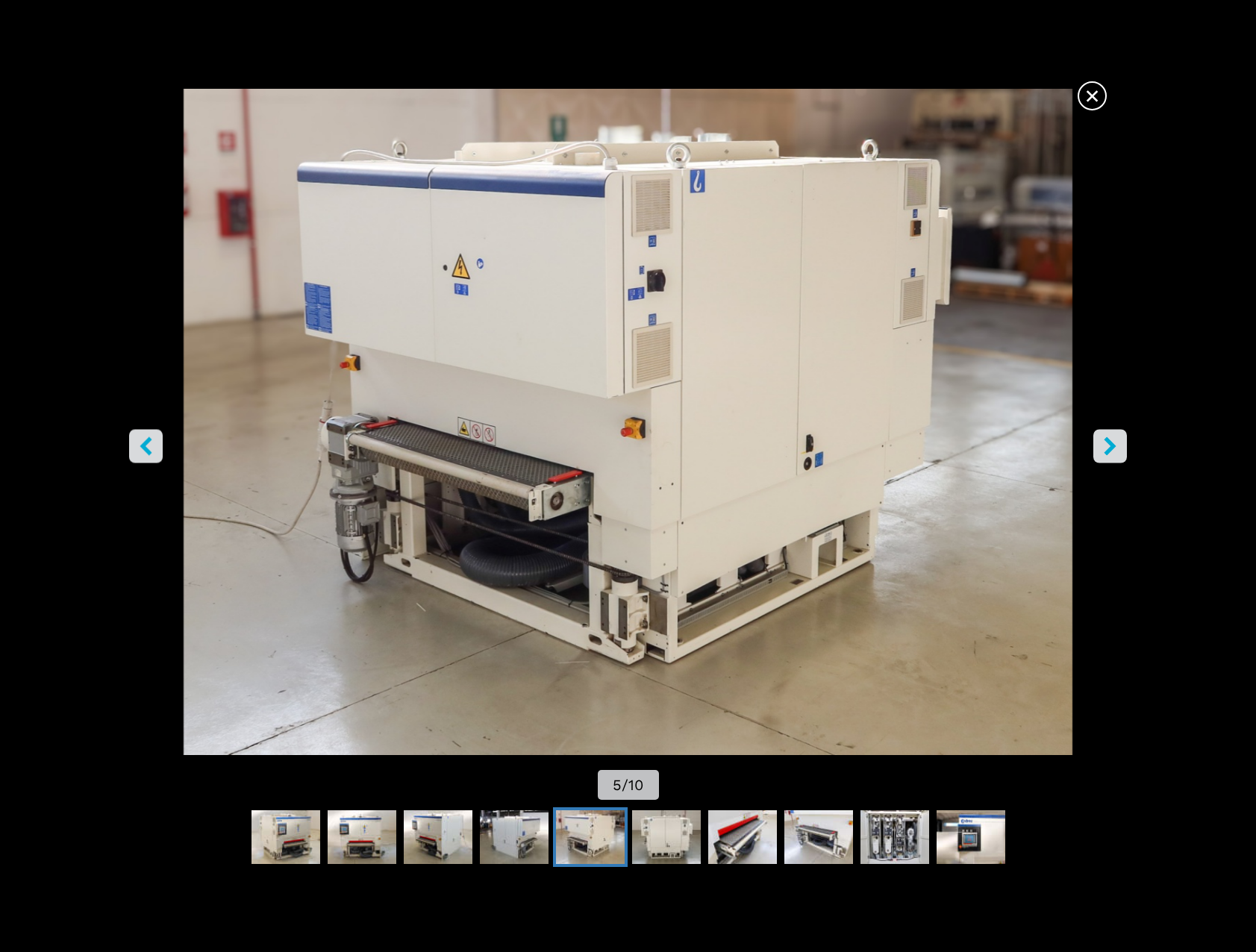
click at [1106, 439] on icon "right-button" at bounding box center [1109, 446] width 12 height 19
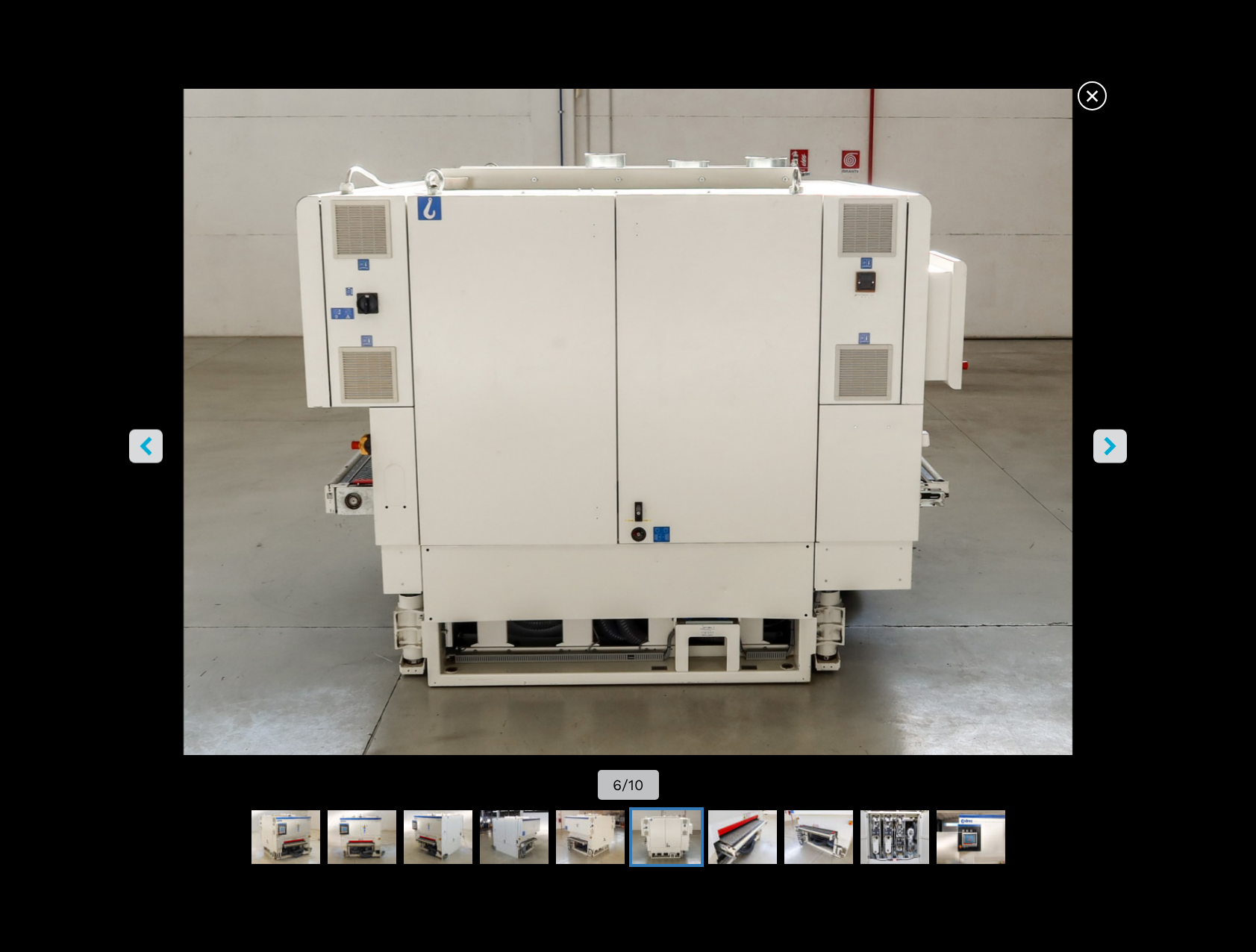
click at [1106, 439] on icon "right-button" at bounding box center [1109, 446] width 12 height 19
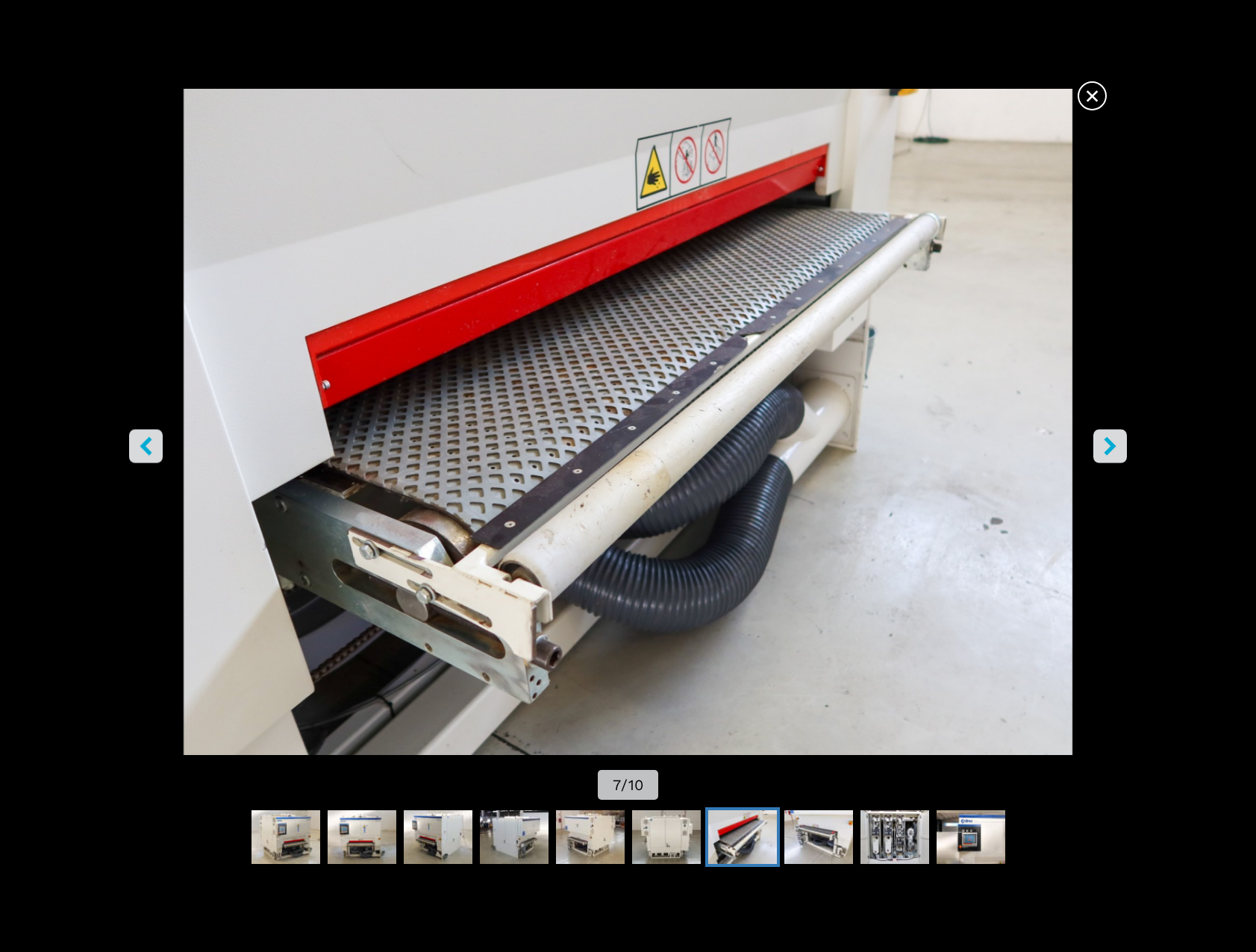
click at [1106, 439] on icon "right-button" at bounding box center [1109, 446] width 12 height 19
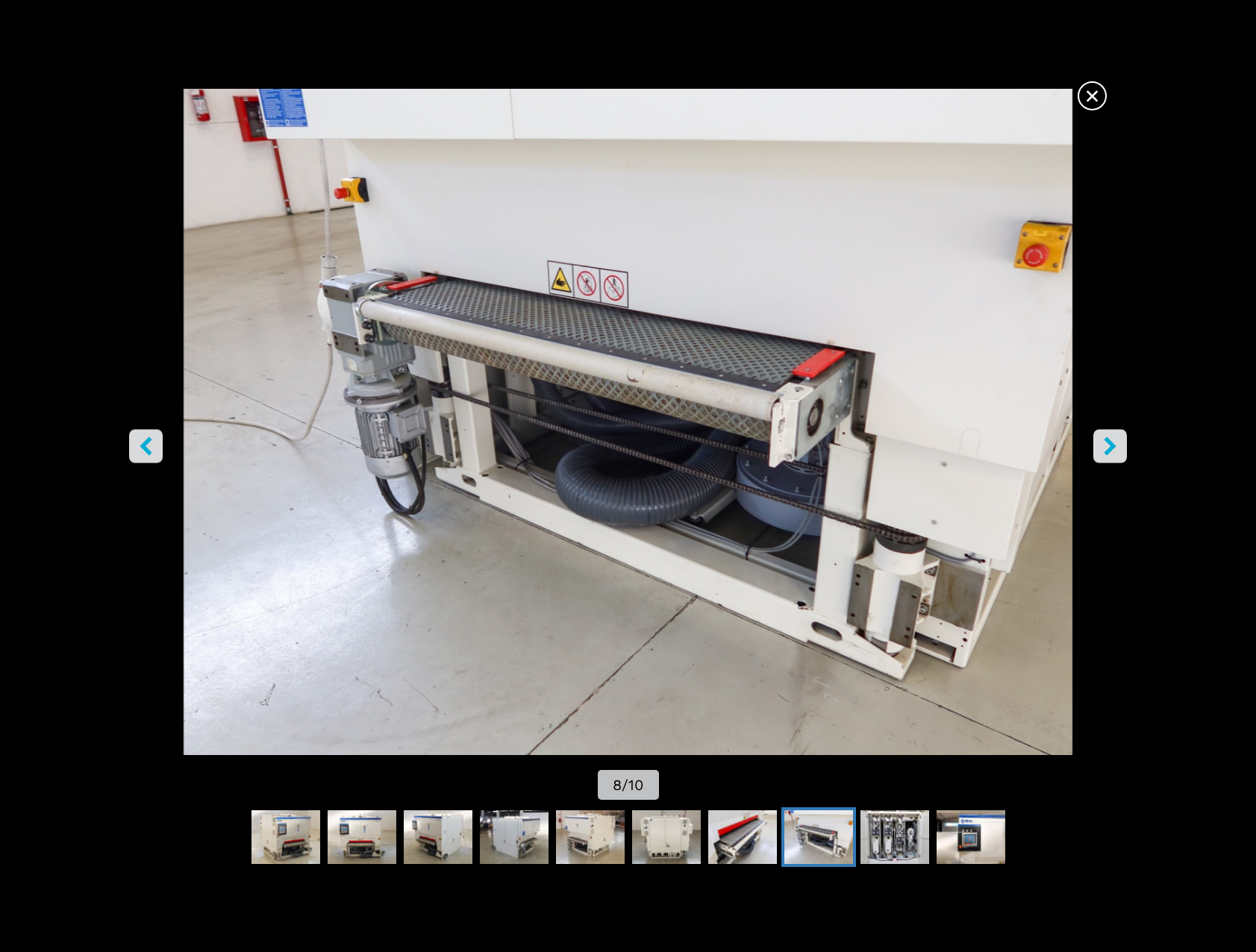
click at [1106, 439] on icon "right-button" at bounding box center [1109, 446] width 12 height 19
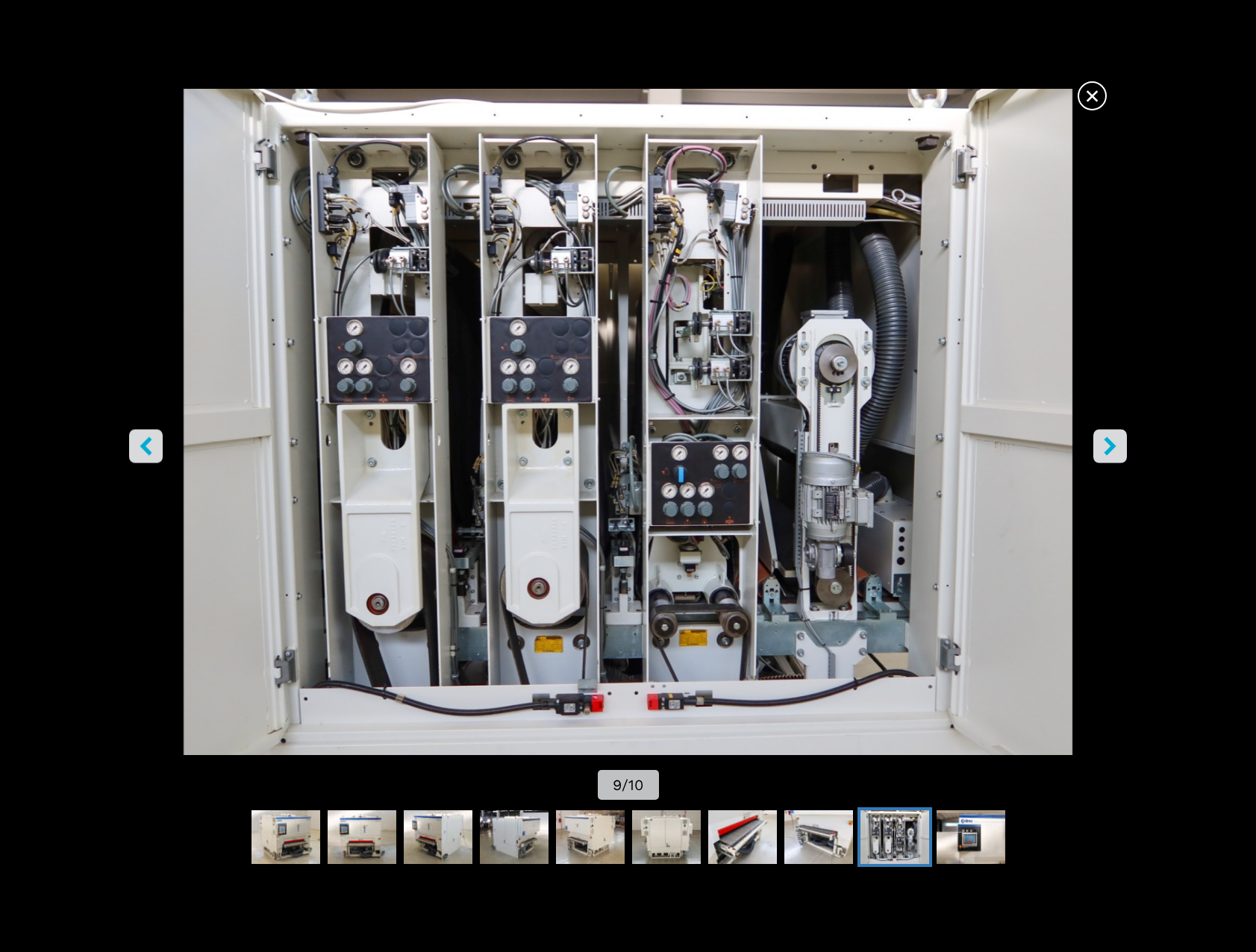
click at [1090, 95] on span "×" at bounding box center [1091, 93] width 26 height 26
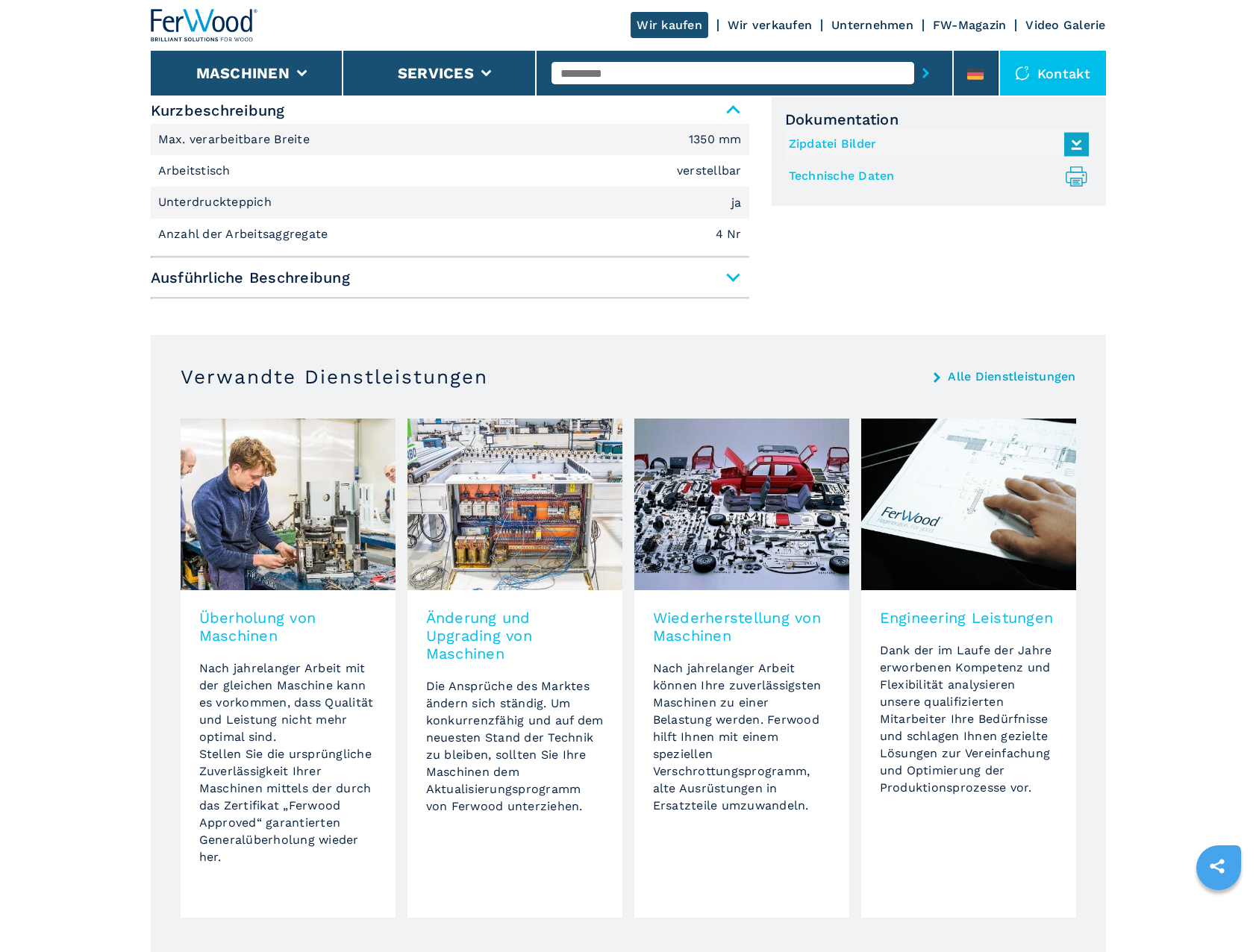
scroll to position [671, 0]
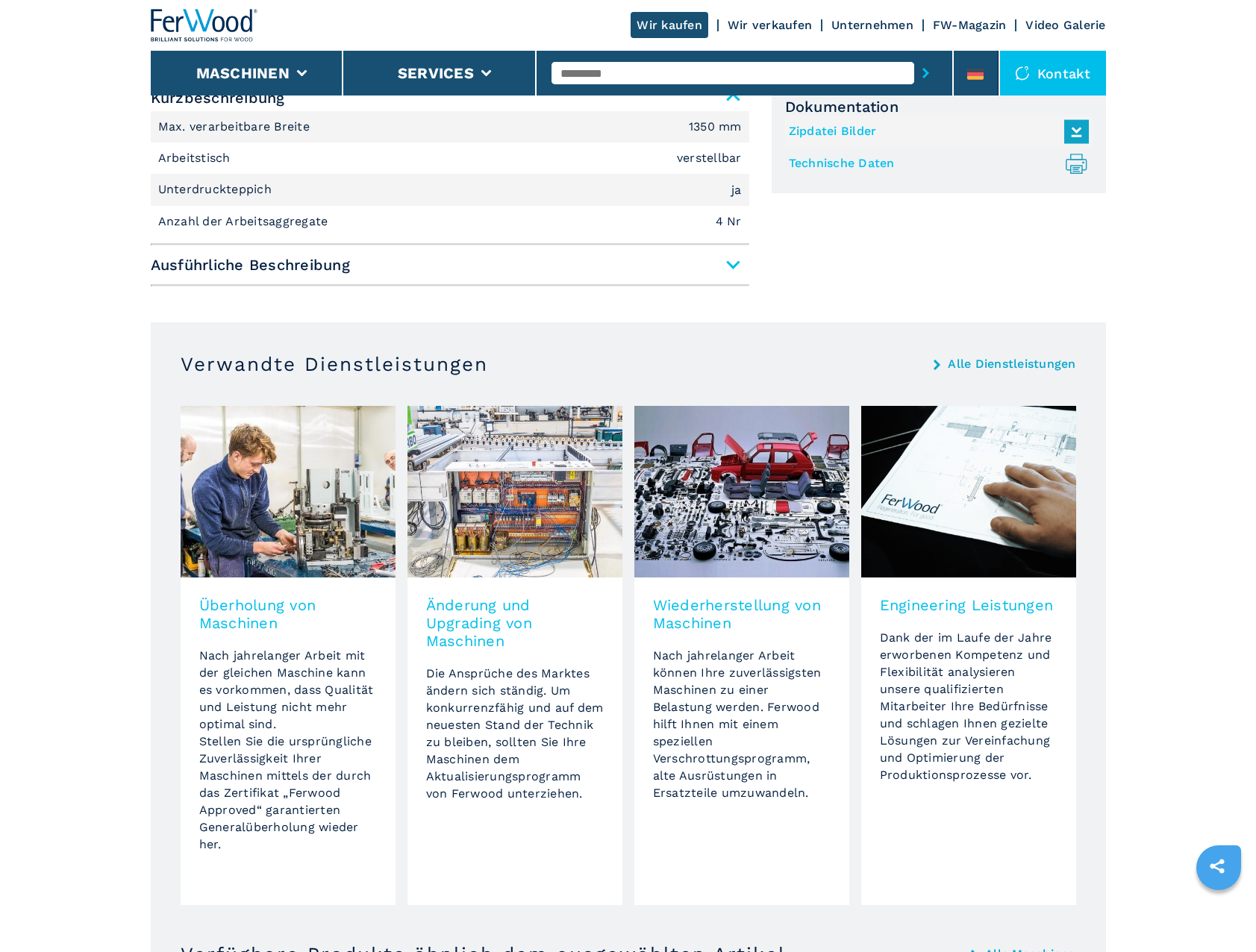
click at [347, 272] on span "Ausführliche Beschreibung" at bounding box center [450, 265] width 598 height 27
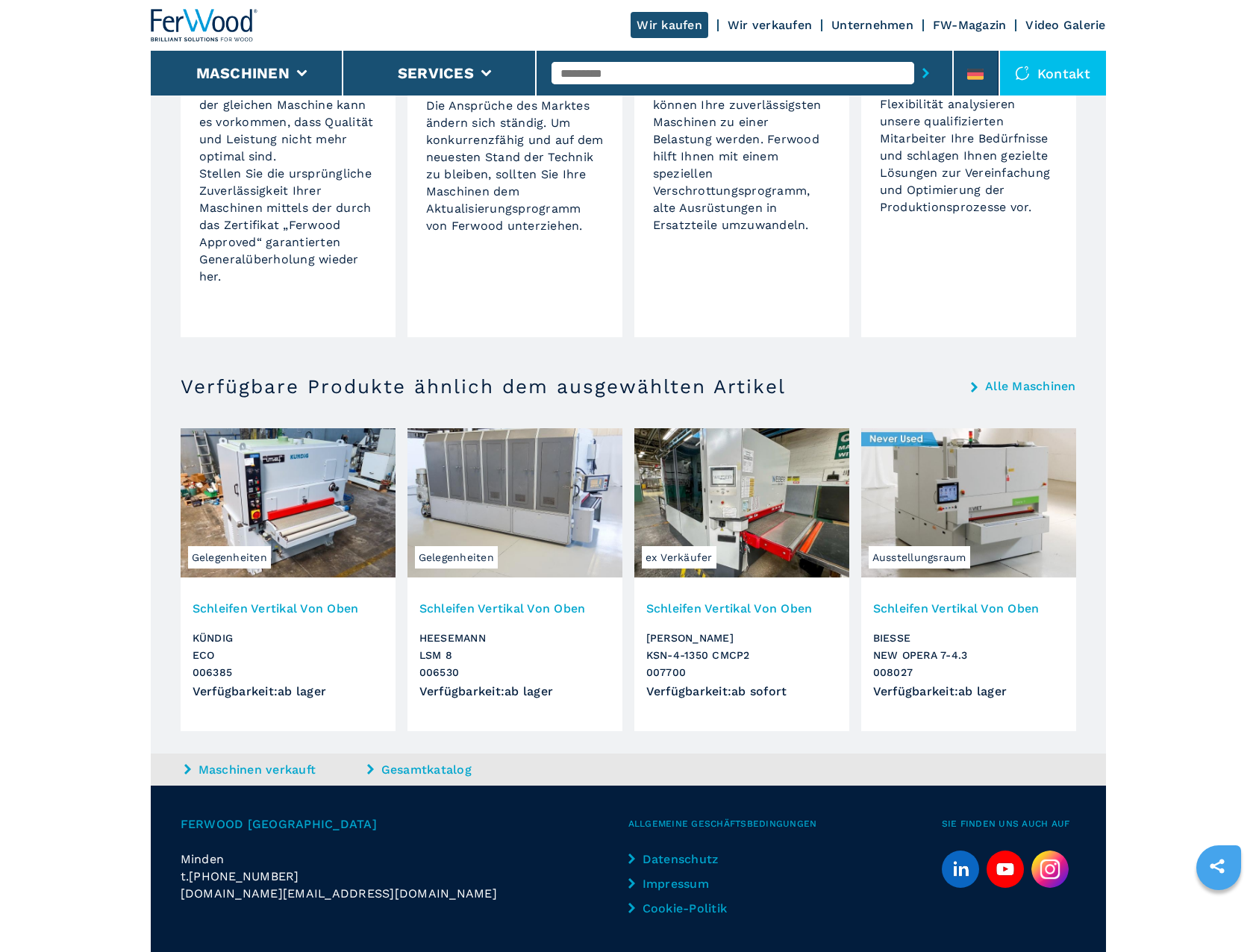
scroll to position [1940, 0]
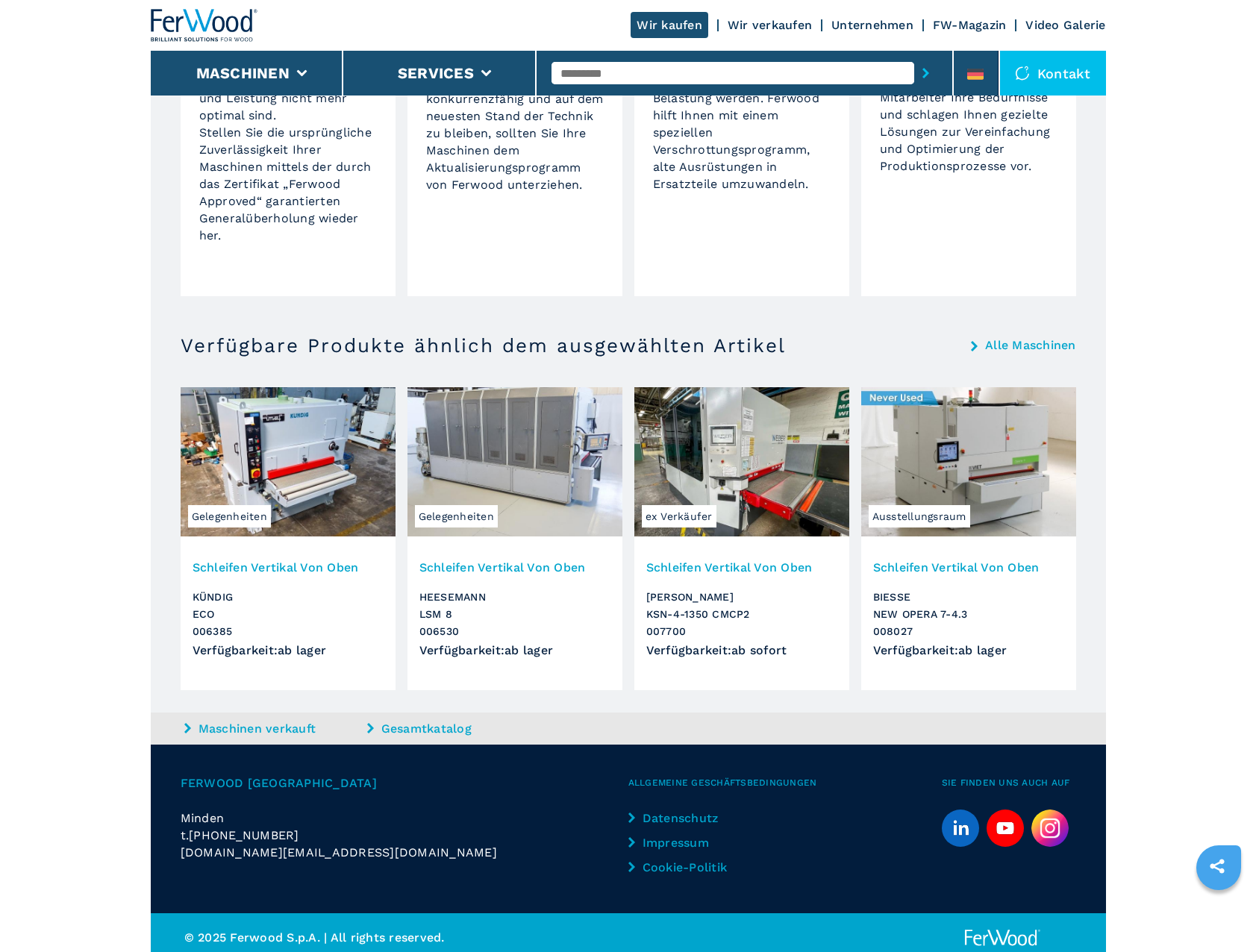
click at [498, 465] on img at bounding box center [515, 462] width 215 height 149
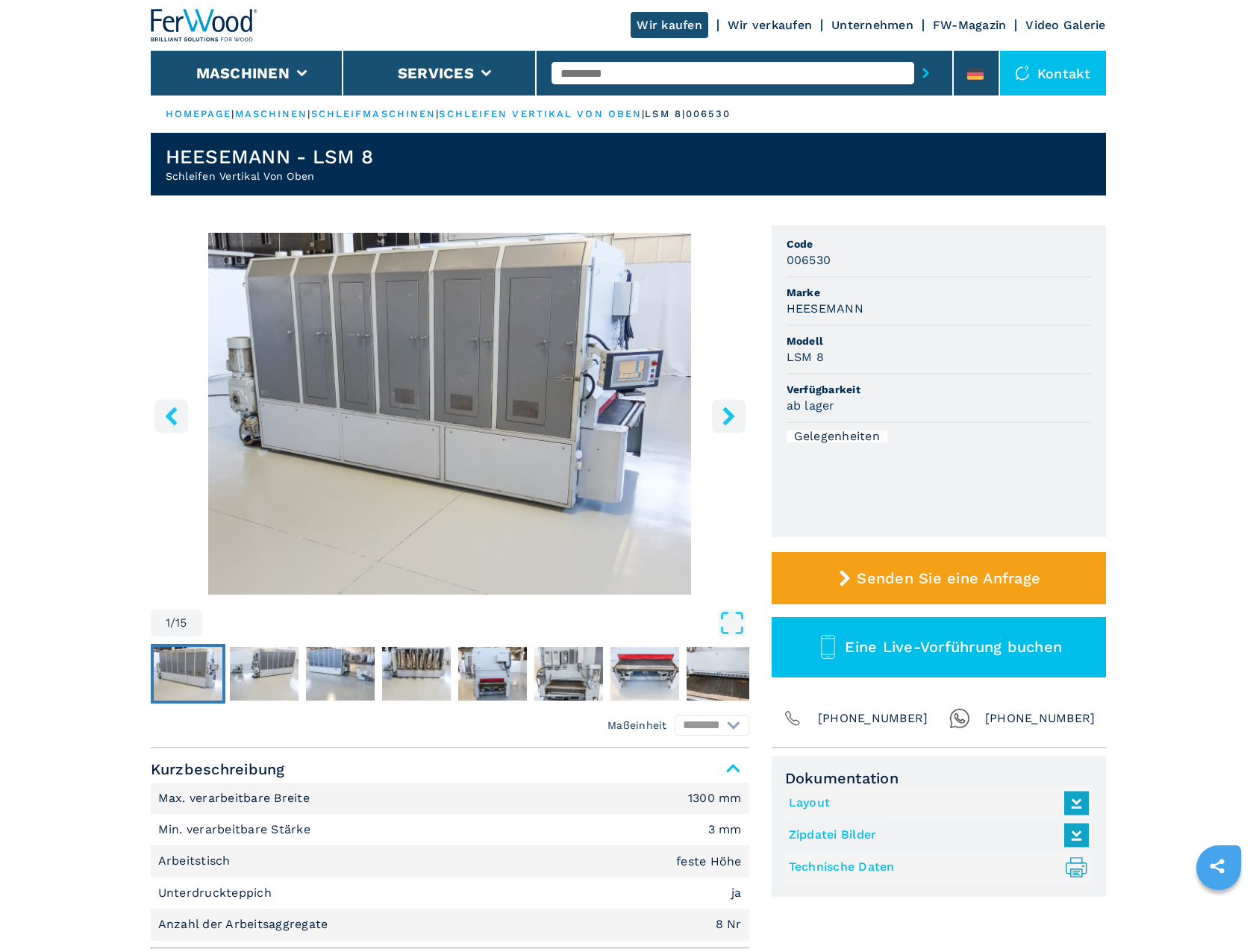
click at [740, 425] on button "right-button" at bounding box center [728, 416] width 33 height 33
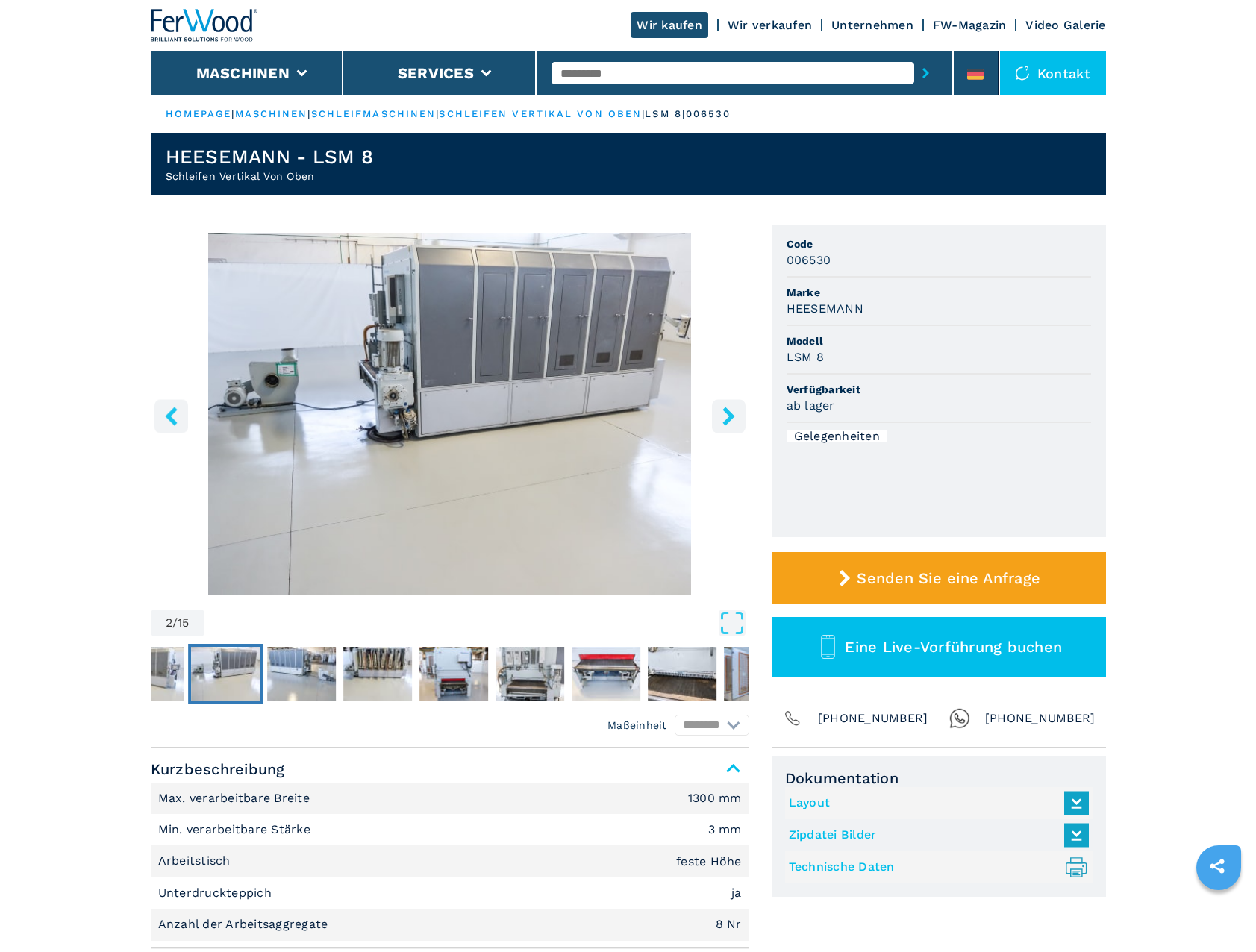
click at [735, 424] on icon "right-button" at bounding box center [728, 416] width 19 height 19
click at [731, 411] on icon "right-button" at bounding box center [728, 416] width 19 height 19
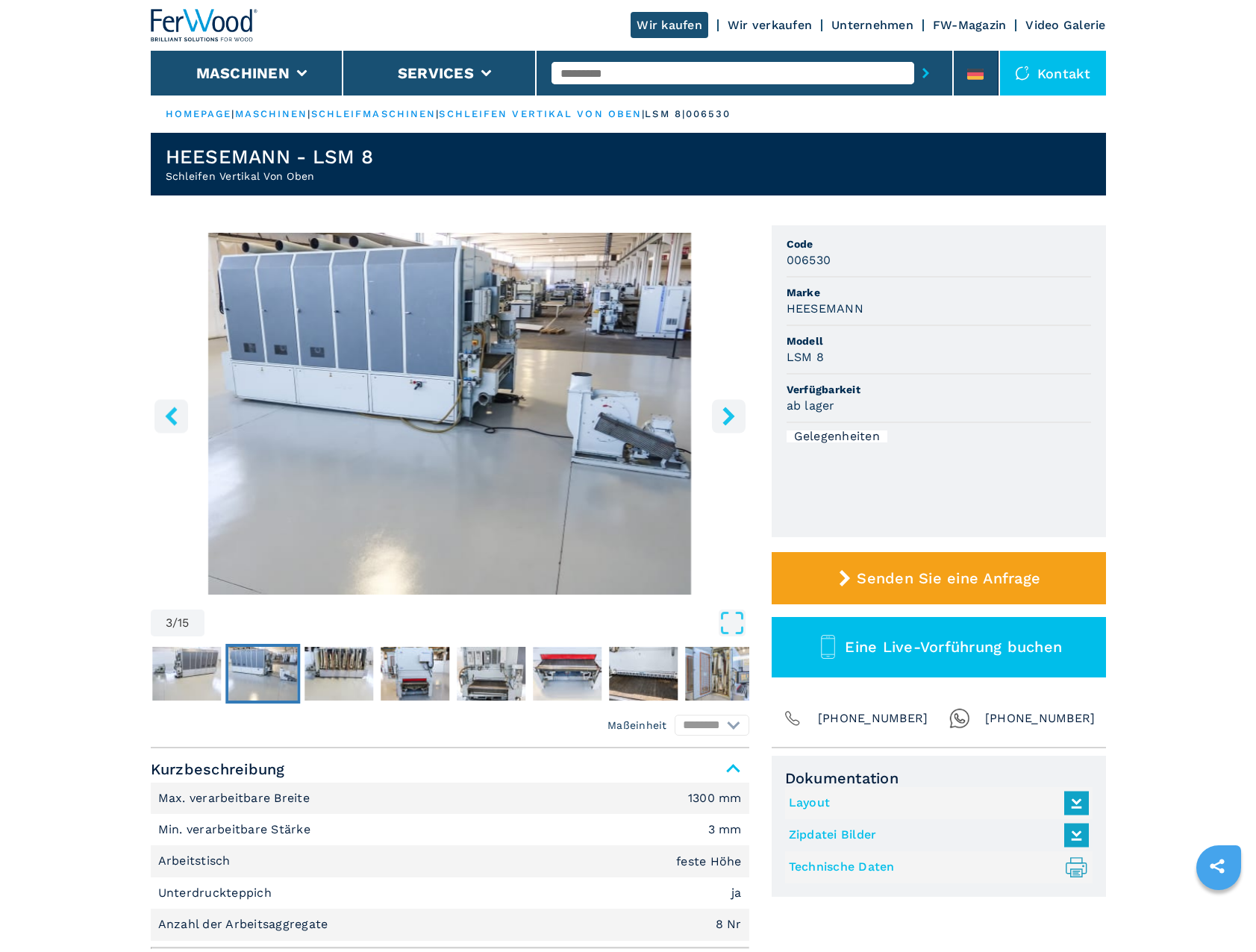
click at [729, 418] on icon "right-button" at bounding box center [728, 416] width 12 height 19
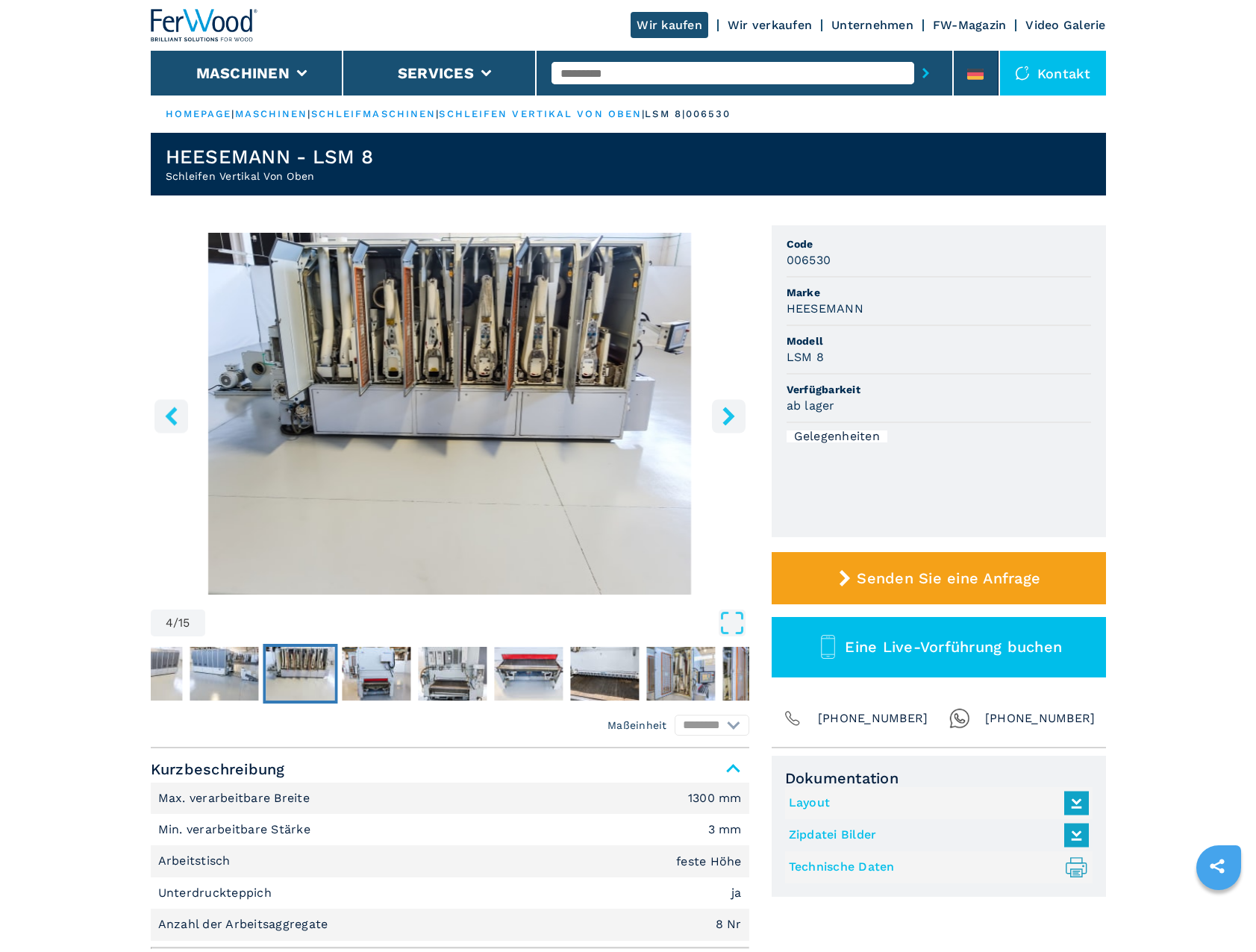
click at [729, 419] on icon "right-button" at bounding box center [728, 416] width 12 height 19
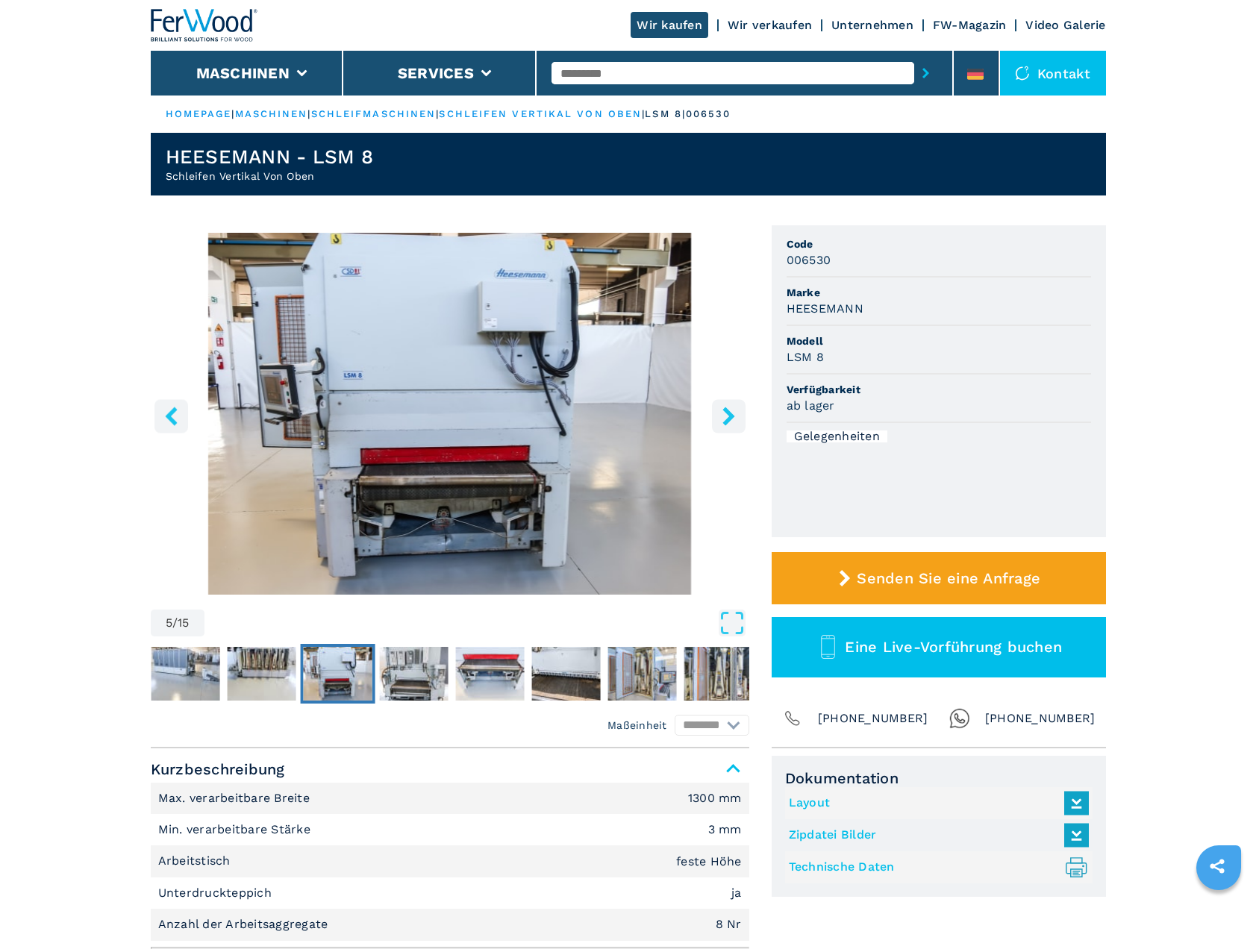
click at [729, 419] on icon "right-button" at bounding box center [728, 416] width 12 height 19
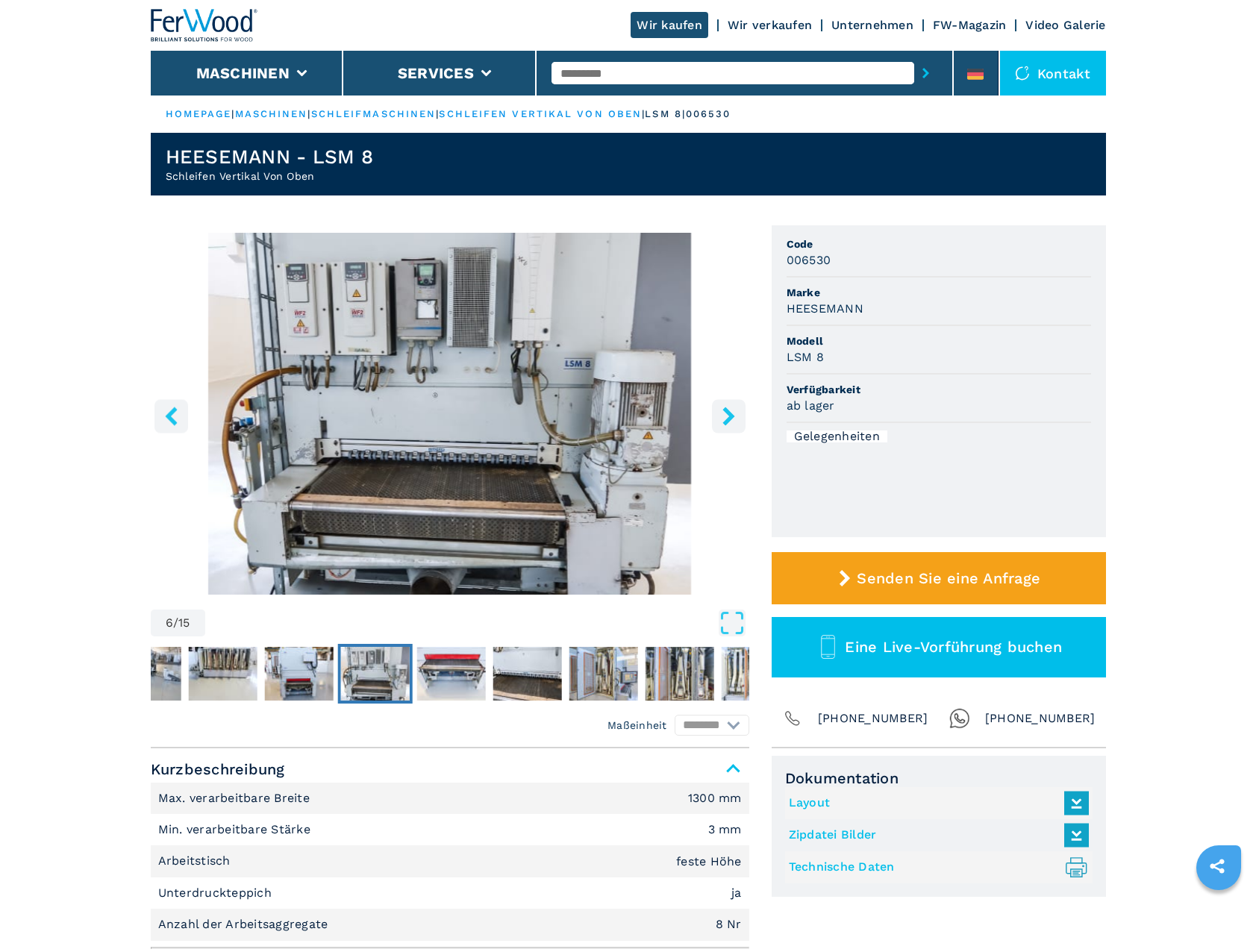
click at [729, 419] on icon "right-button" at bounding box center [728, 416] width 12 height 19
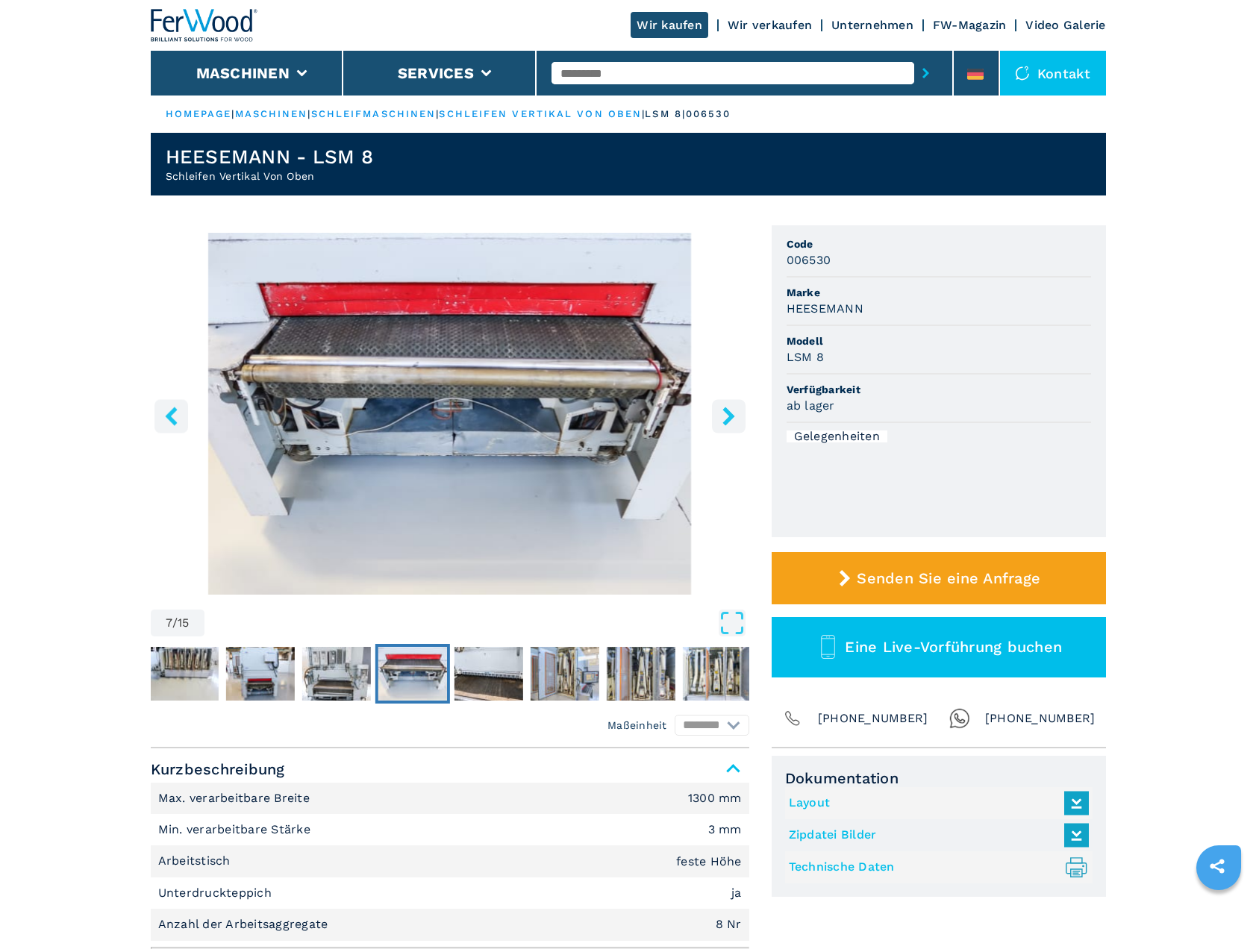
click at [729, 419] on icon "right-button" at bounding box center [728, 416] width 12 height 19
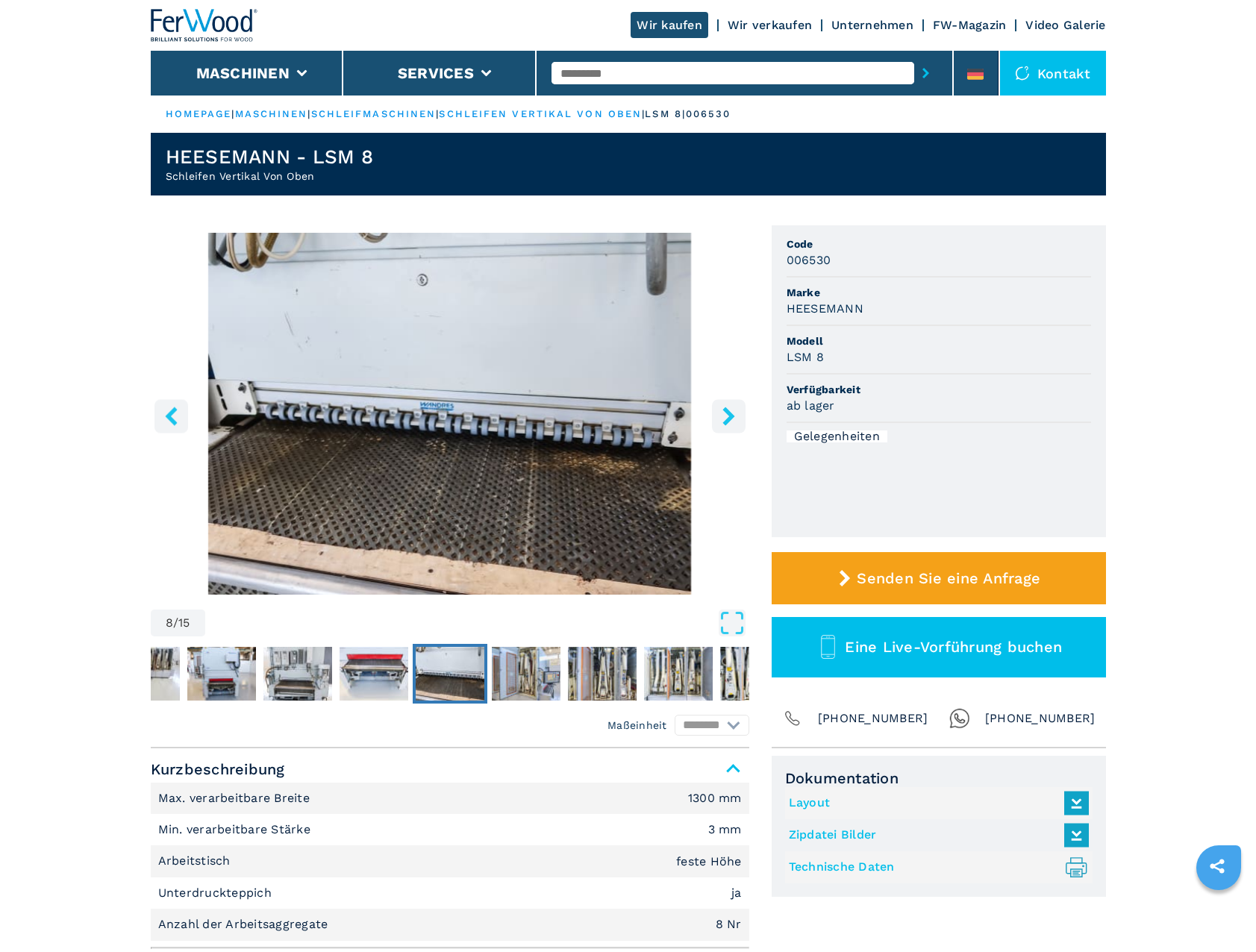
click at [729, 419] on icon "right-button" at bounding box center [728, 416] width 12 height 19
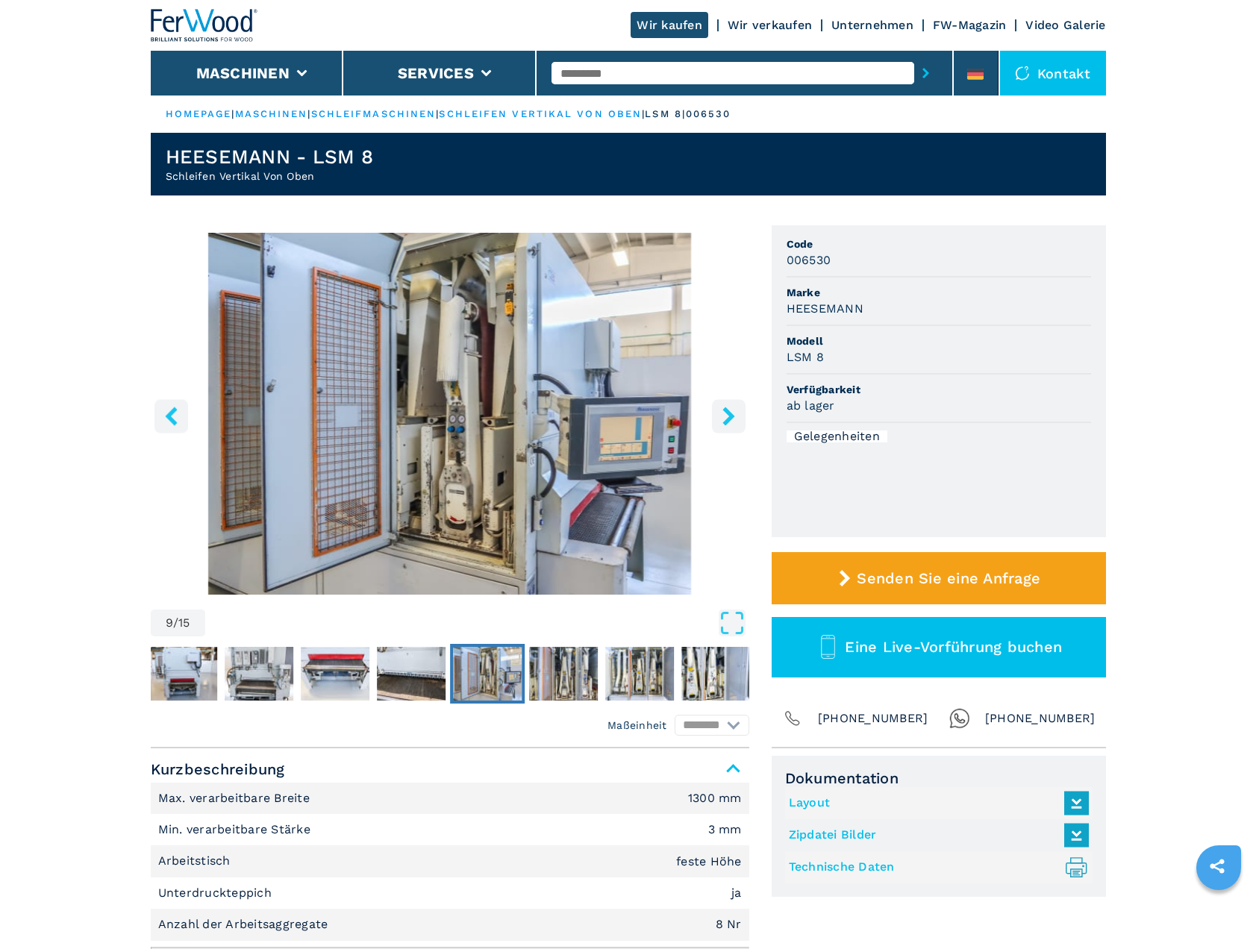
click at [729, 414] on icon "right-button" at bounding box center [728, 416] width 12 height 19
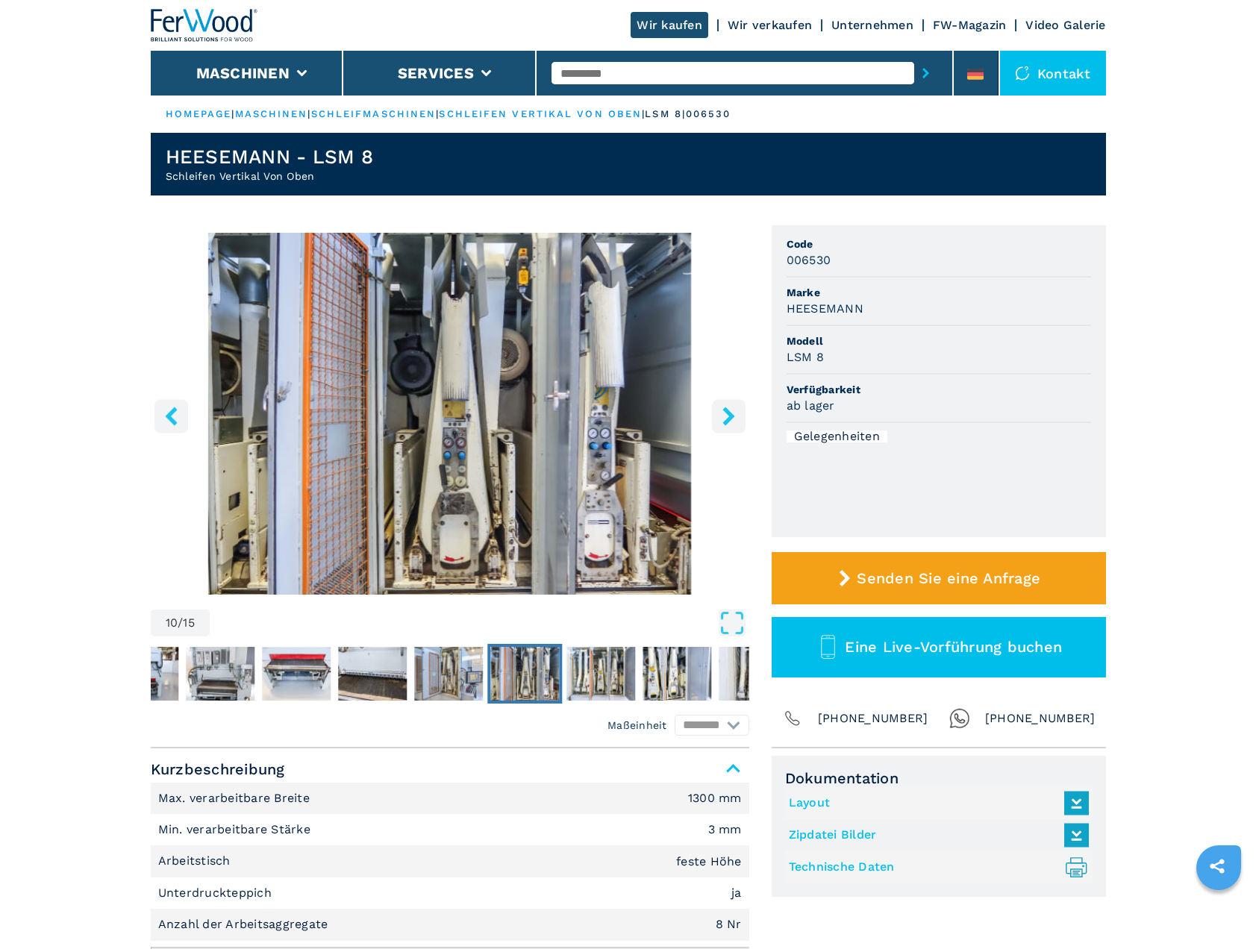
click at [728, 409] on icon "right-button" at bounding box center [728, 416] width 19 height 19
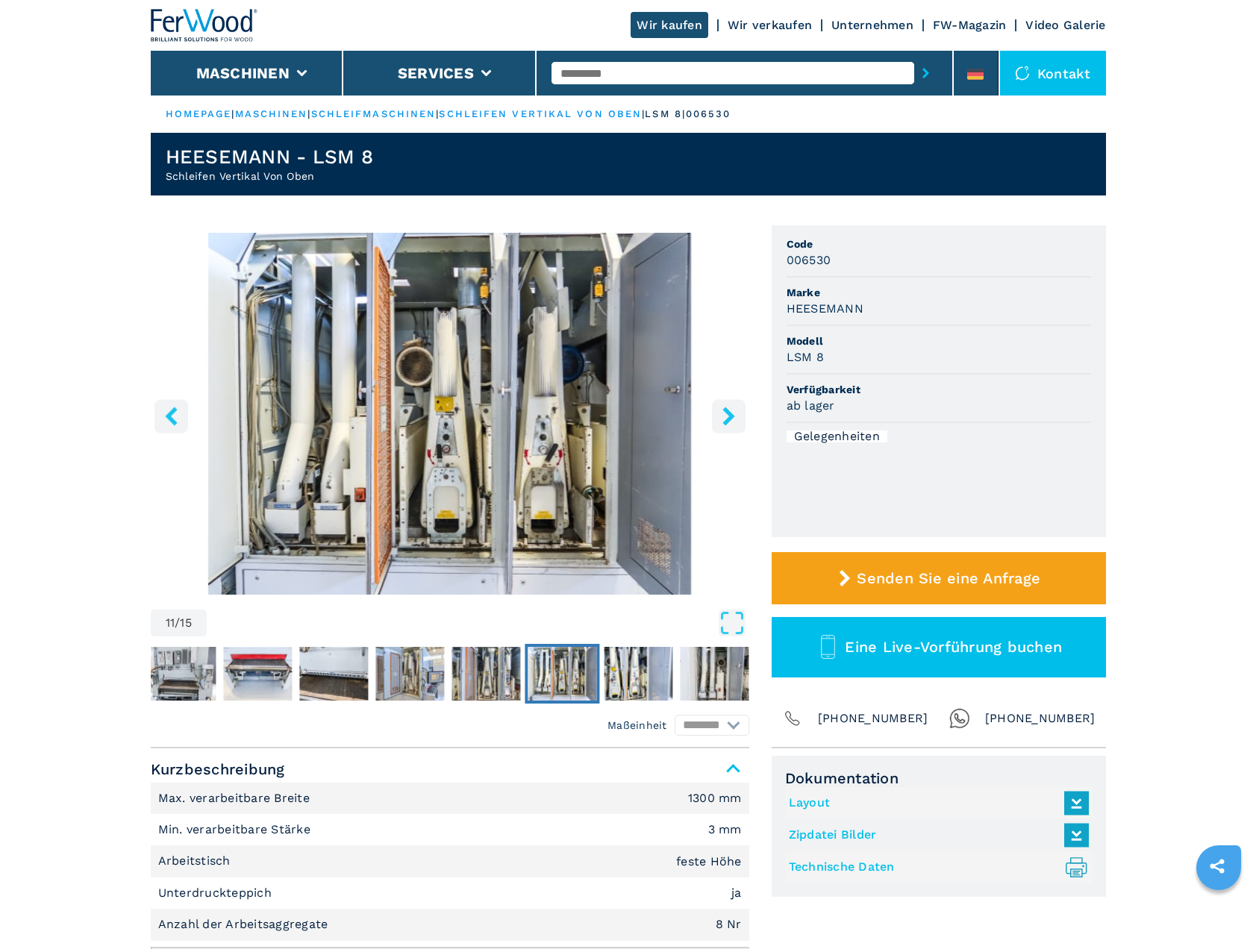
click at [728, 414] on icon "right-button" at bounding box center [728, 416] width 12 height 19
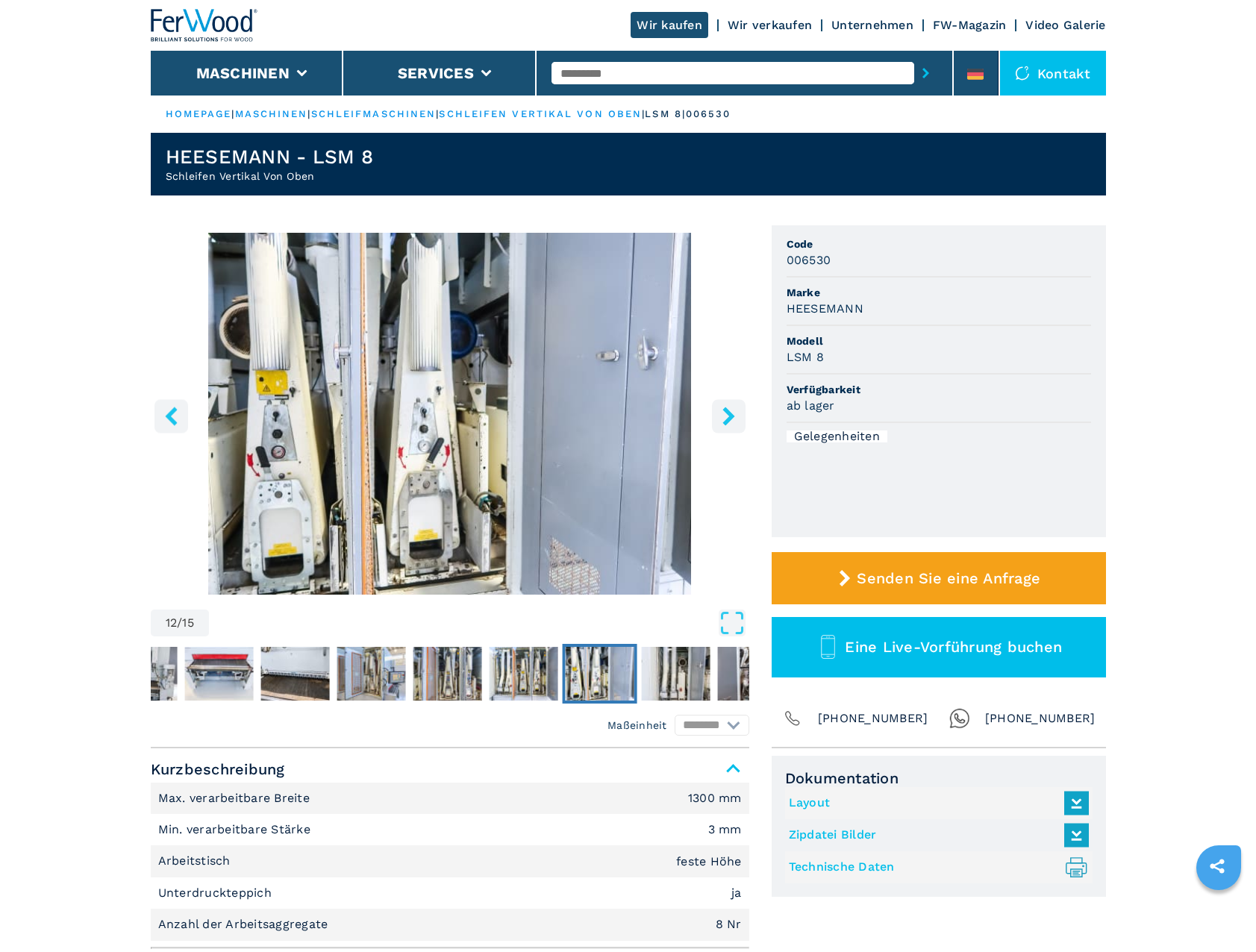
click at [728, 418] on icon "right-button" at bounding box center [728, 416] width 19 height 19
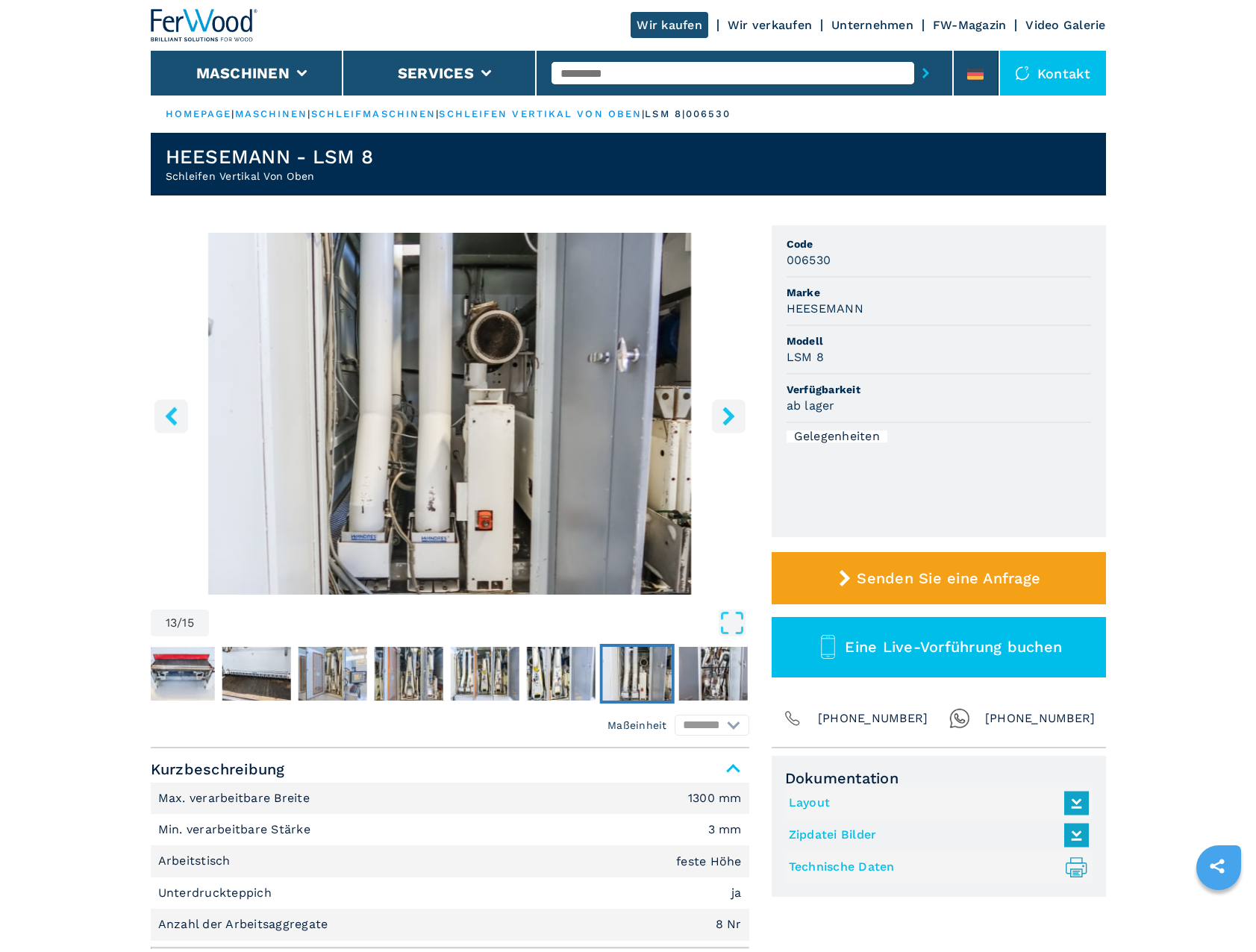
click at [728, 418] on icon "right-button" at bounding box center [728, 416] width 19 height 19
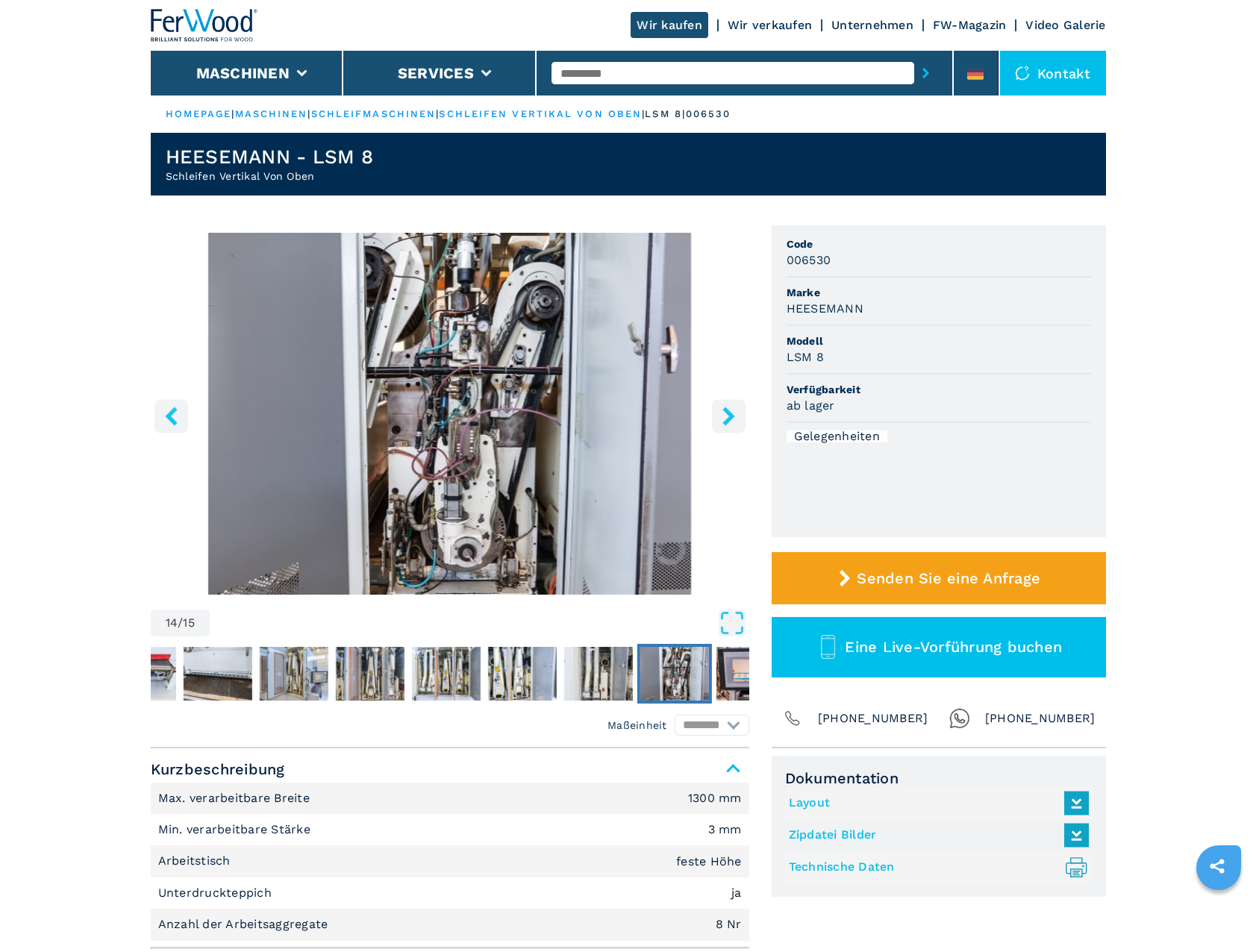
click at [725, 416] on icon "right-button" at bounding box center [728, 416] width 19 height 19
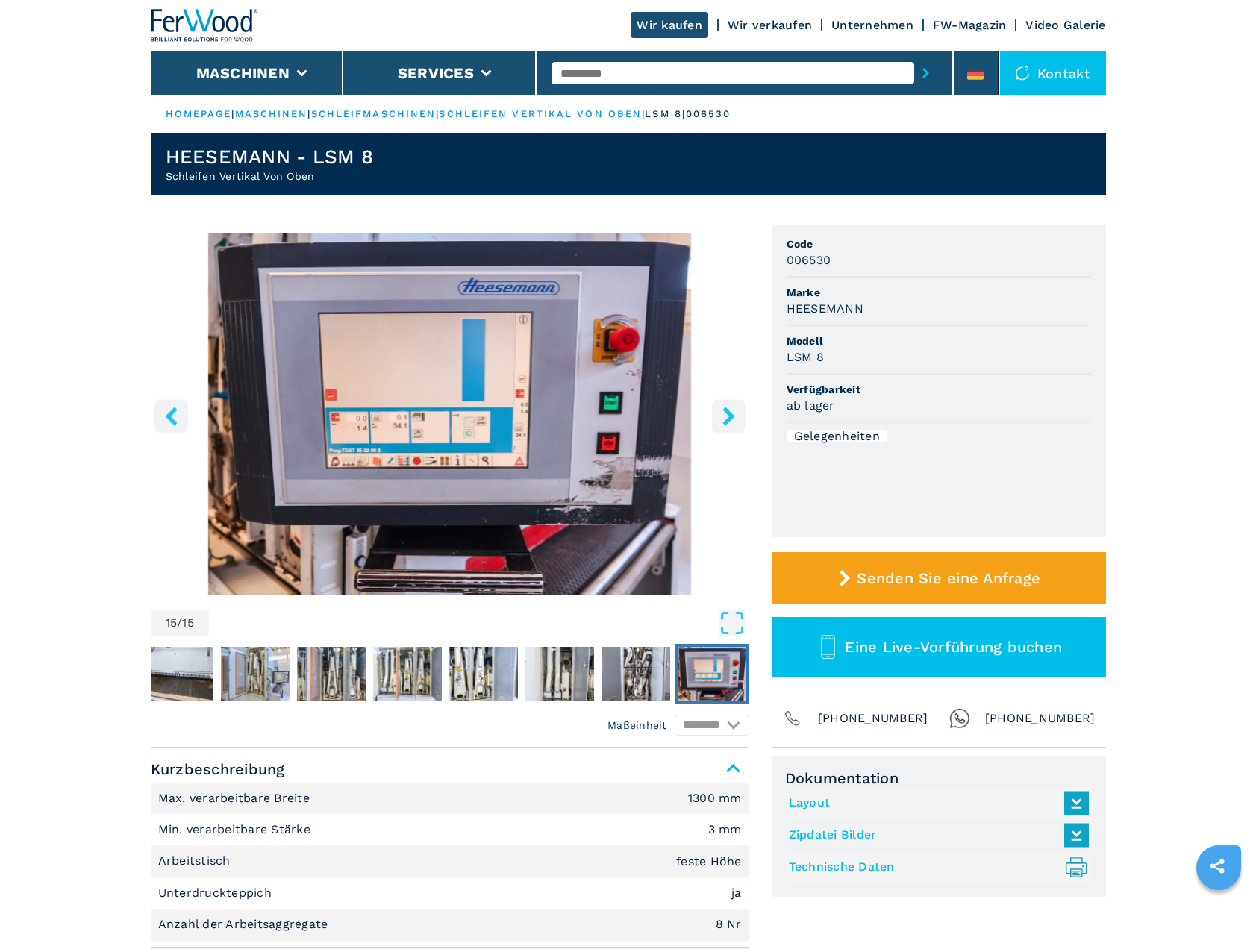
click at [725, 416] on icon "right-button" at bounding box center [728, 416] width 19 height 19
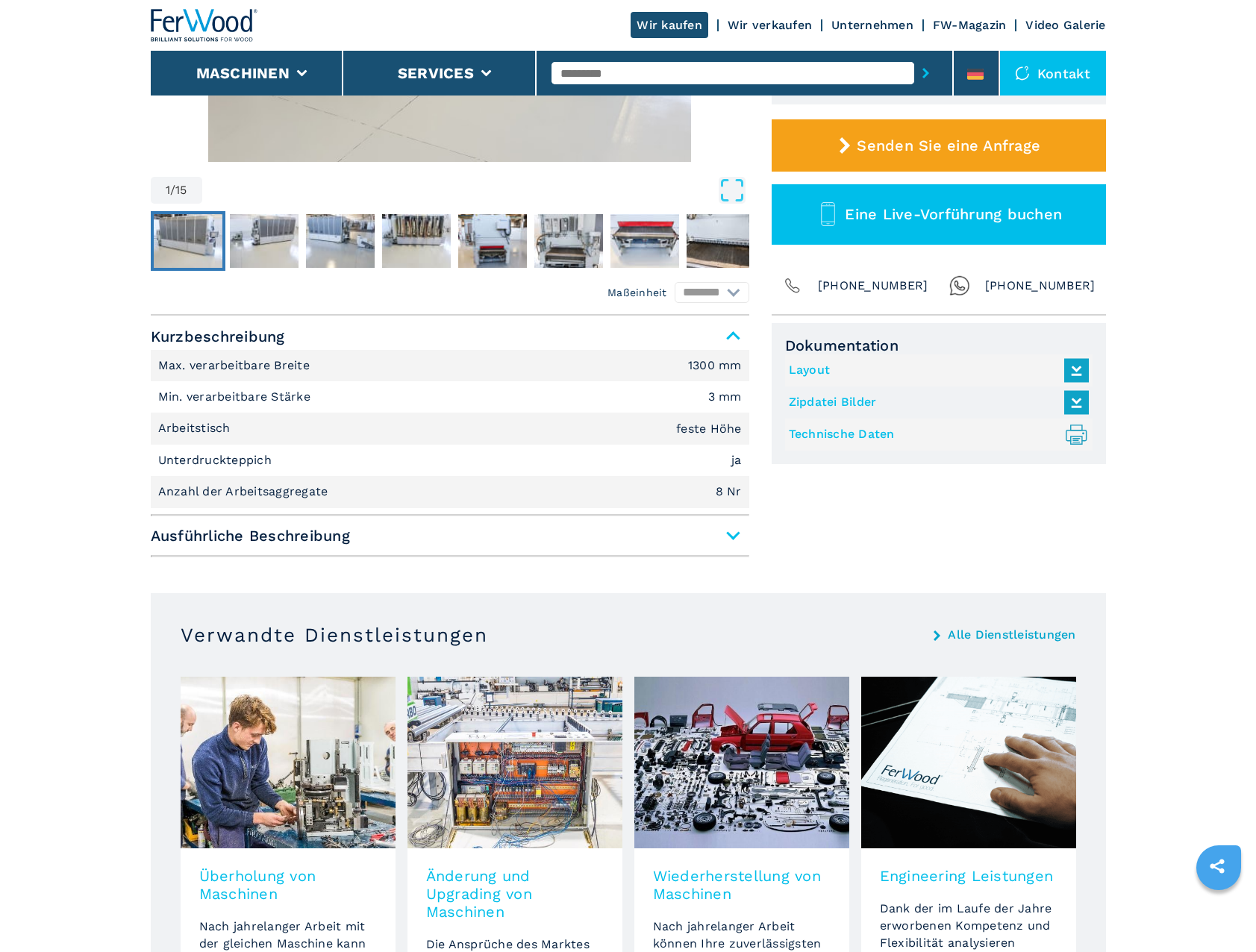
scroll to position [448, 0]
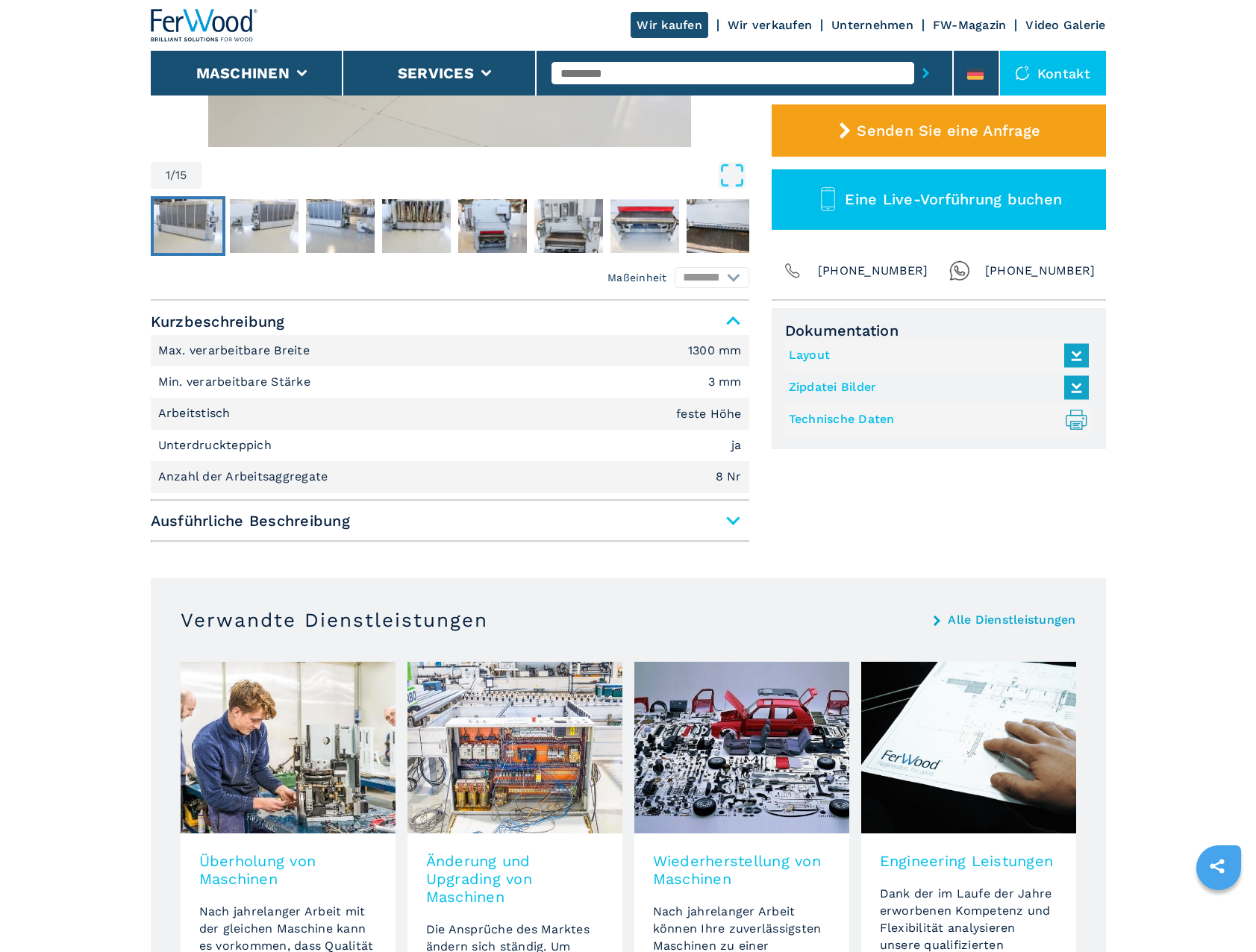
click at [361, 522] on span "Ausführliche Beschreibung" at bounding box center [450, 521] width 598 height 27
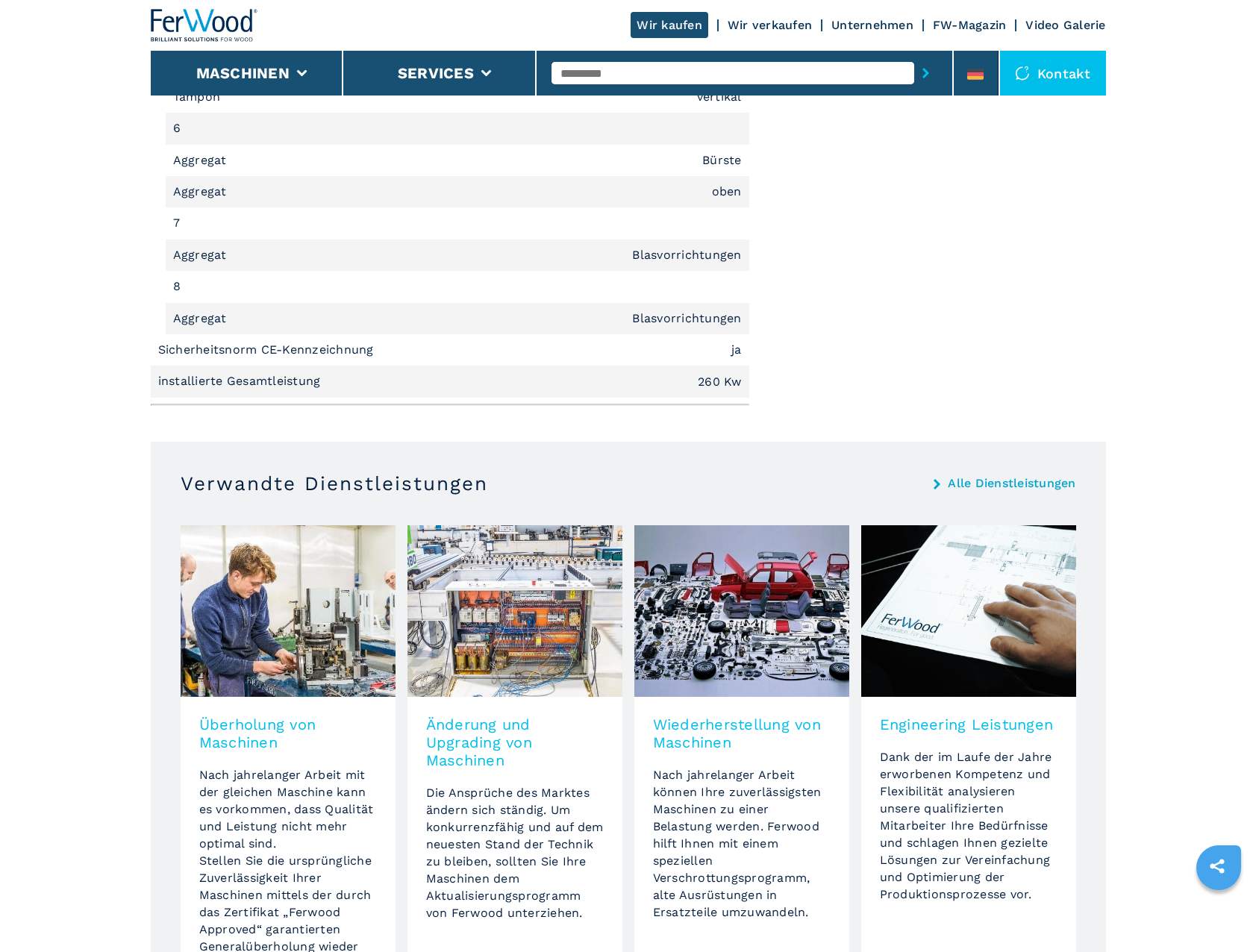
scroll to position [1865, 0]
